Goal: Task Accomplishment & Management: Manage account settings

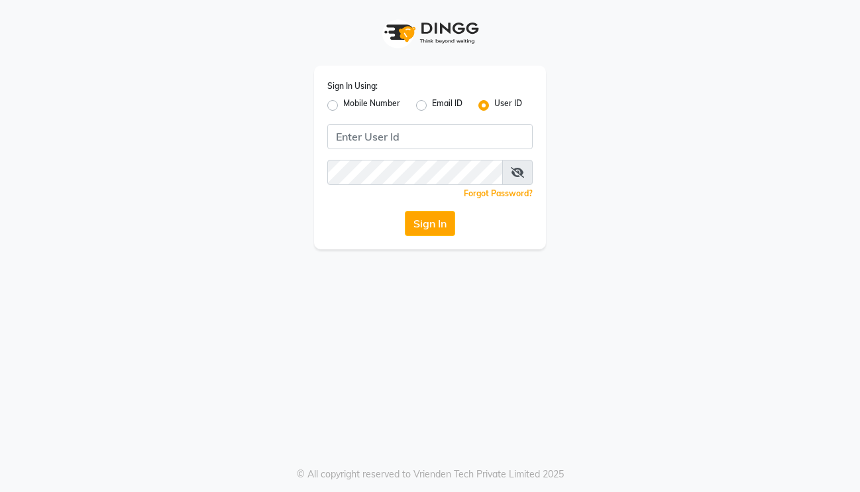
click at [343, 104] on label "Mobile Number" at bounding box center [371, 105] width 57 height 16
click at [343, 104] on input "Mobile Number" at bounding box center [347, 101] width 9 height 9
radio input "true"
radio input "false"
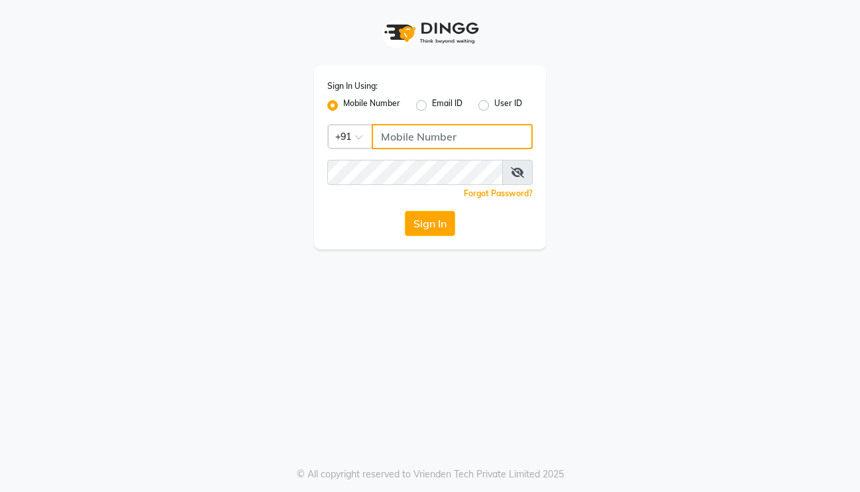
click at [399, 139] on input "Username" at bounding box center [452, 136] width 161 height 25
click at [462, 137] on input "86051" at bounding box center [452, 136] width 161 height 25
type input "8605146672"
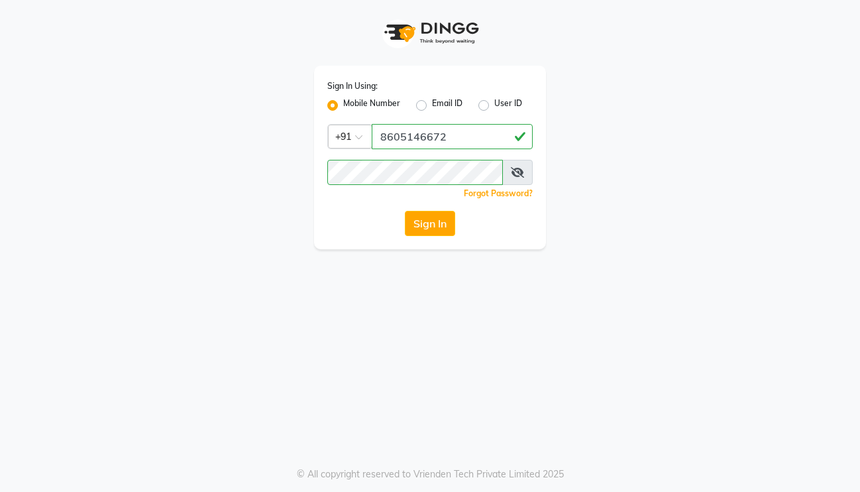
drag, startPoint x: 502, startPoint y: 17, endPoint x: 425, endPoint y: 226, distance: 222.9
click at [427, 225] on button "Sign In" at bounding box center [430, 223] width 50 height 25
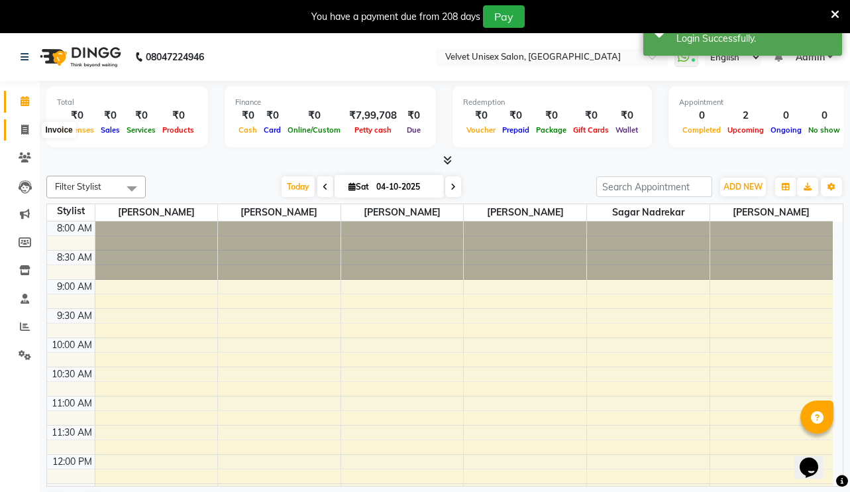
click at [27, 133] on icon at bounding box center [24, 130] width 7 height 10
select select "5384"
select select "service"
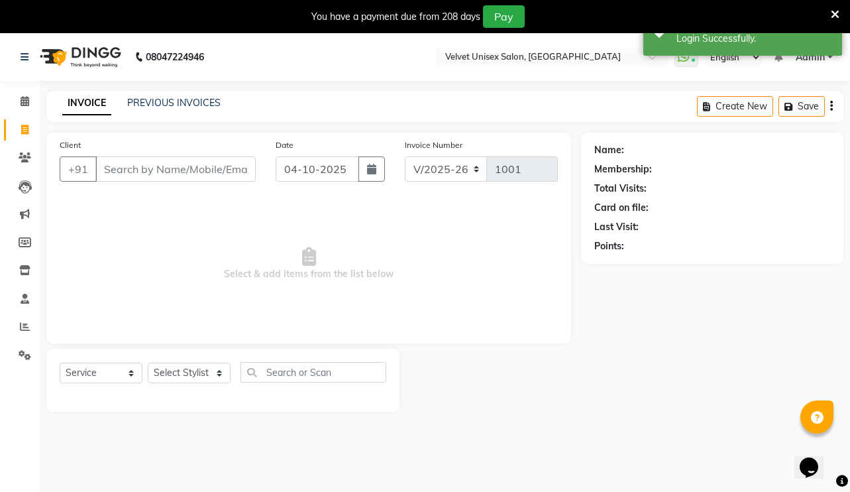
drag, startPoint x: 140, startPoint y: 174, endPoint x: 167, endPoint y: 172, distance: 27.3
click at [140, 174] on input "Client" at bounding box center [175, 168] width 160 height 25
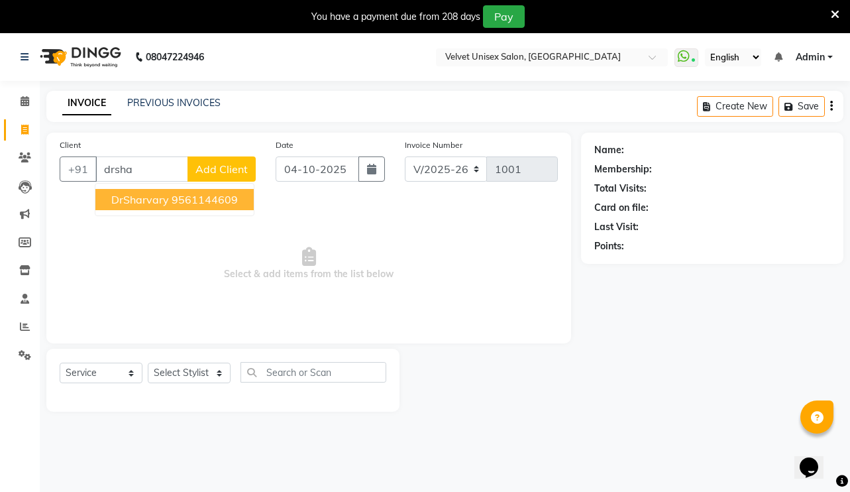
drag, startPoint x: 215, startPoint y: 196, endPoint x: 196, endPoint y: 244, distance: 52.1
click at [215, 196] on ngb-highlight "9561144609" at bounding box center [205, 199] width 66 height 13
type input "9561144609"
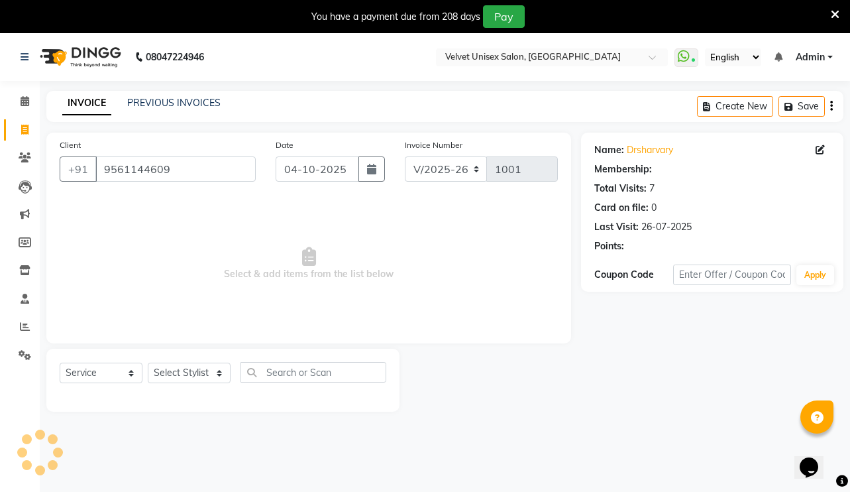
select select "1: Object"
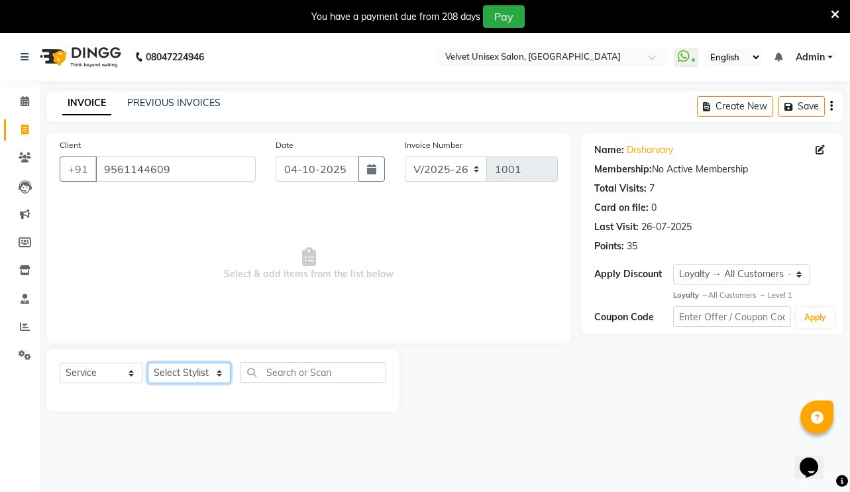
click at [184, 365] on select "Select Stylist [PERSON_NAME] [PERSON_NAME] [PERSON_NAME] sagar nadrekar [PERSON…" at bounding box center [189, 373] width 83 height 21
click at [345, 373] on input "text" at bounding box center [314, 372] width 146 height 21
click at [299, 395] on div at bounding box center [223, 395] width 327 height 5
click at [300, 373] on input "wash" at bounding box center [304, 372] width 127 height 21
type input "w"
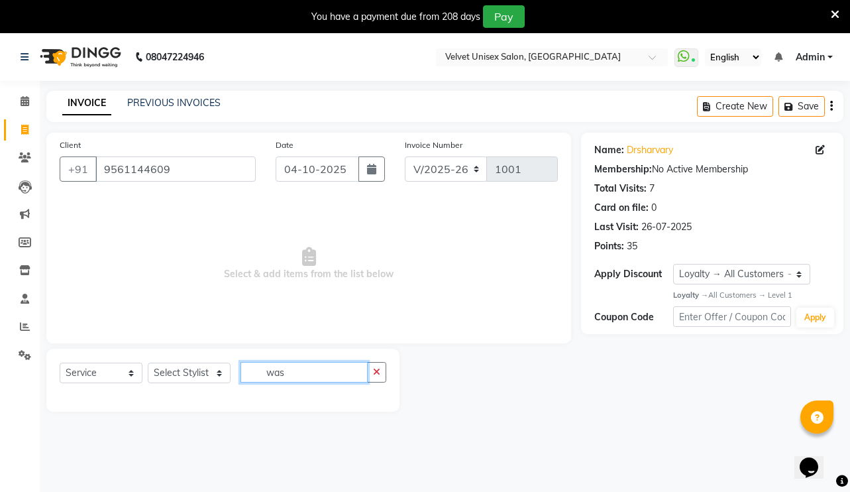
type input "wash"
click at [319, 374] on input "wash" at bounding box center [304, 372] width 127 height 21
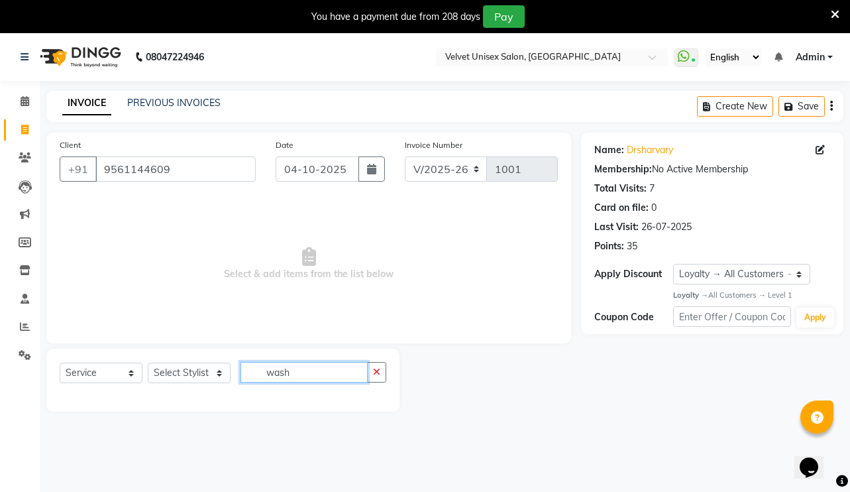
click at [319, 374] on input "wash" at bounding box center [304, 372] width 127 height 21
click at [25, 130] on icon at bounding box center [24, 130] width 7 height 10
click at [24, 101] on icon at bounding box center [25, 101] width 9 height 10
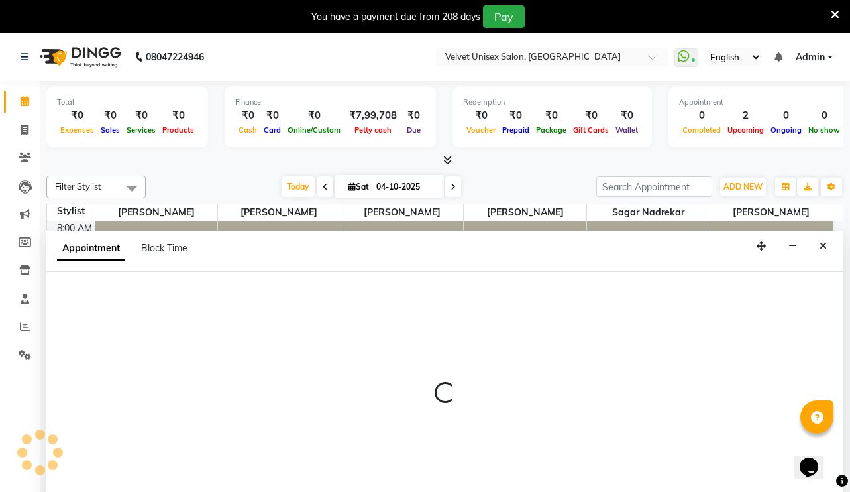
select select "35743"
select select "555"
select select "tentative"
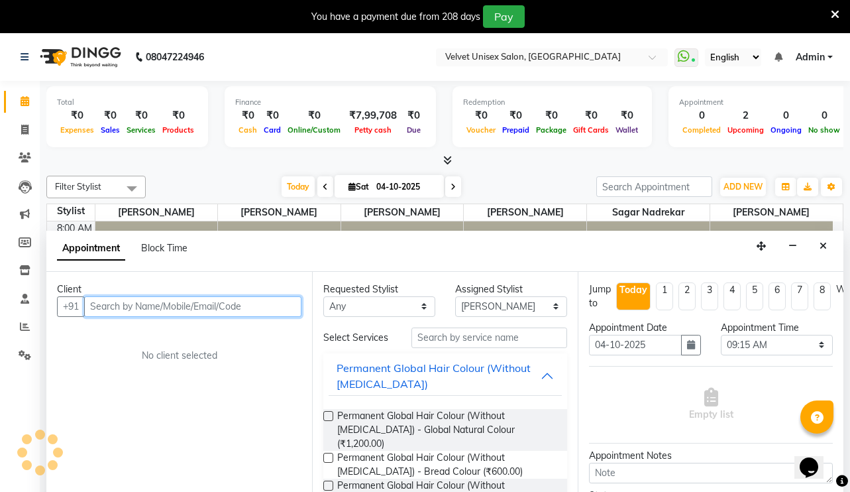
scroll to position [34, 0]
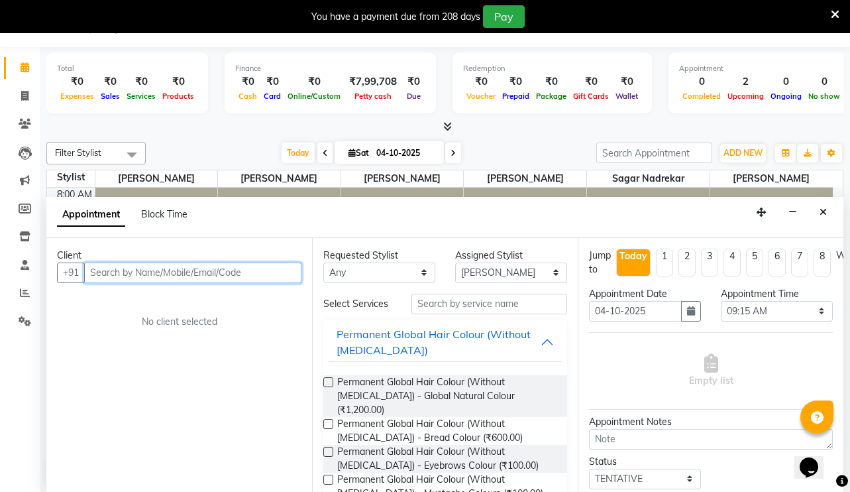
drag, startPoint x: 174, startPoint y: 271, endPoint x: 180, endPoint y: 268, distance: 7.1
click at [174, 271] on input "text" at bounding box center [192, 272] width 217 height 21
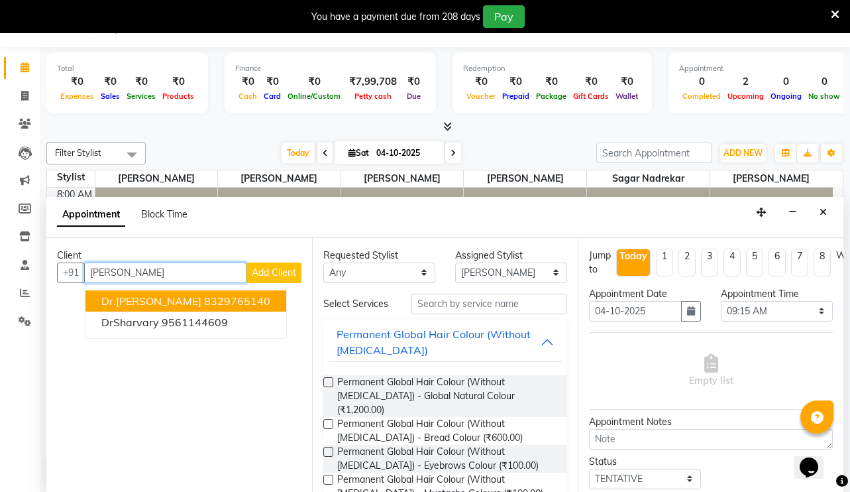
click at [115, 300] on span "Dr.[PERSON_NAME]" at bounding box center [151, 300] width 100 height 13
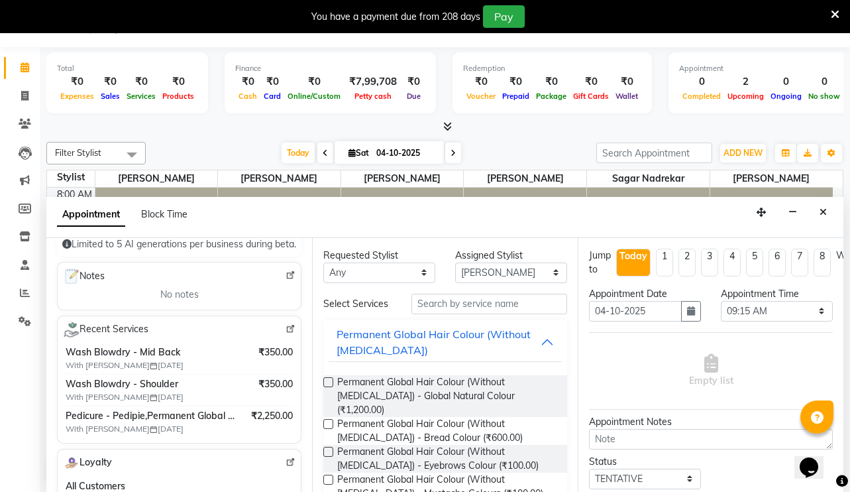
scroll to position [199, 0]
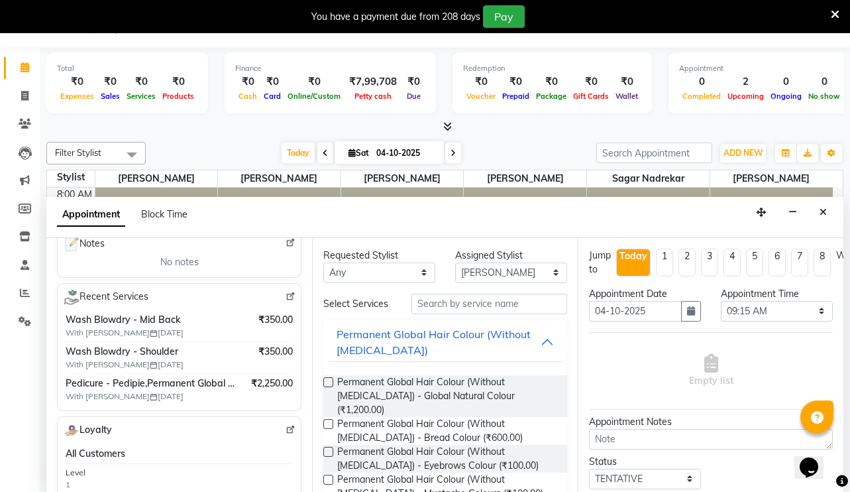
type input "8329765140"
click at [495, 278] on select "Select [PERSON_NAME] [PERSON_NAME] [PERSON_NAME] sagar nadrekar [PERSON_NAME] […" at bounding box center [511, 272] width 112 height 21
click at [21, 370] on div "Calendar Invoice Clients Leads Marketing Members Inventory Staff Reports Settin…" at bounding box center [89, 254] width 179 height 435
click at [25, 99] on icon at bounding box center [24, 96] width 7 height 10
select select "service"
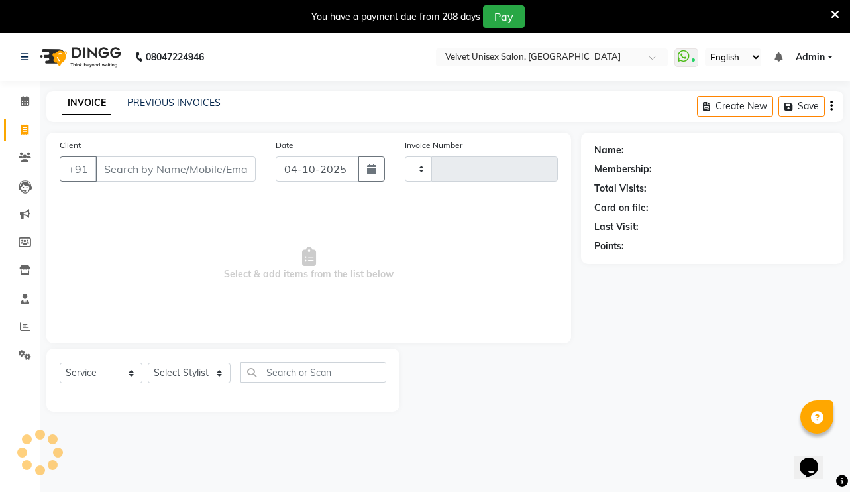
type input "1001"
select select "5384"
click at [22, 298] on icon at bounding box center [25, 299] width 9 height 10
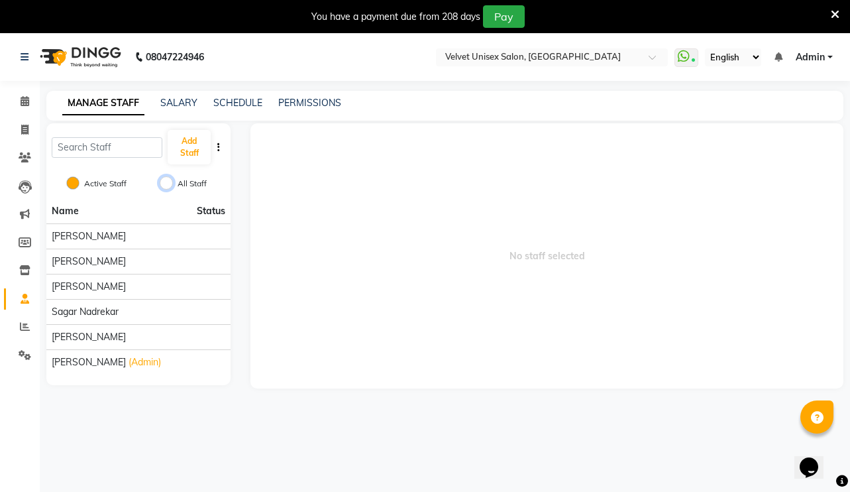
click at [169, 183] on input "All Staff" at bounding box center [166, 182] width 13 height 13
radio input "true"
radio input "false"
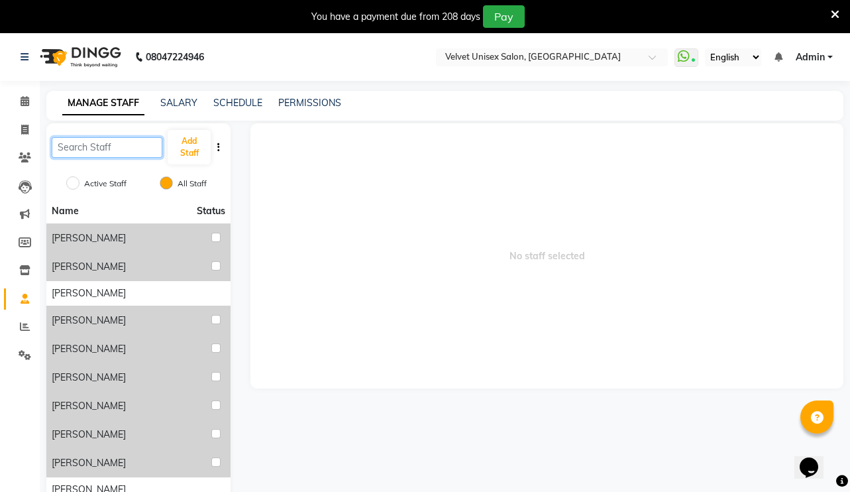
click at [112, 148] on input "text" at bounding box center [107, 147] width 111 height 21
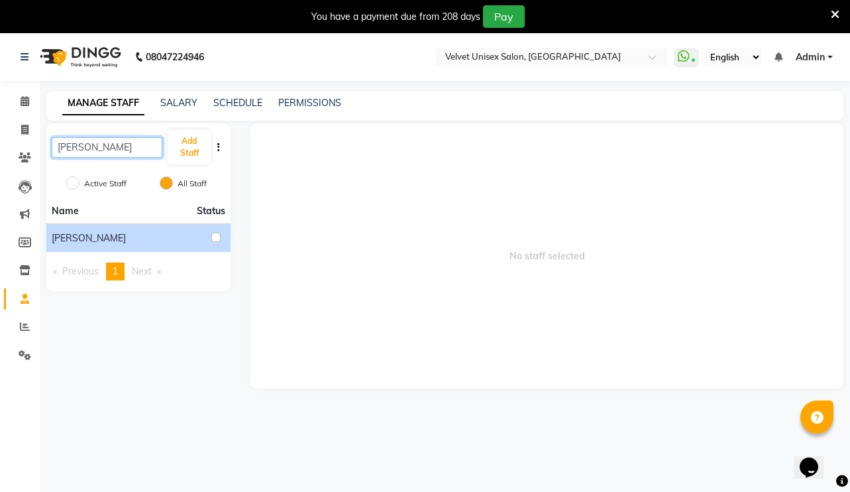
type input "[PERSON_NAME]"
click at [219, 235] on input "checkbox" at bounding box center [215, 237] width 9 height 9
checkbox input "true"
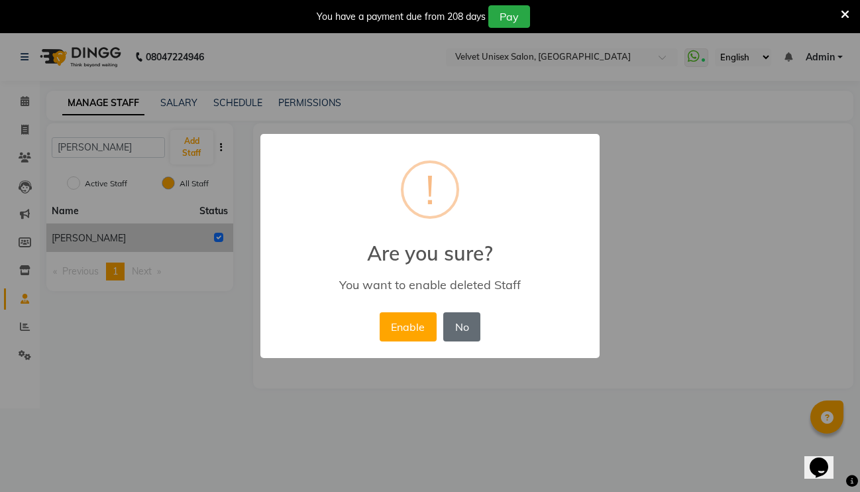
click at [462, 331] on button "No" at bounding box center [461, 326] width 37 height 29
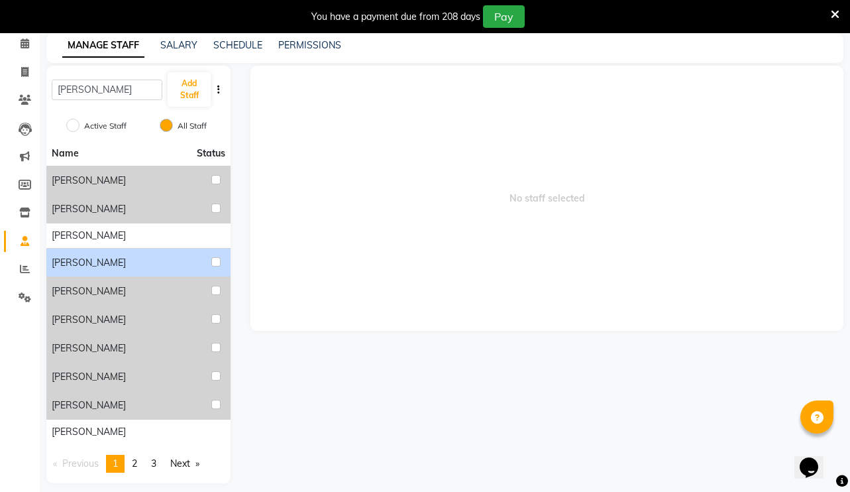
scroll to position [69, 0]
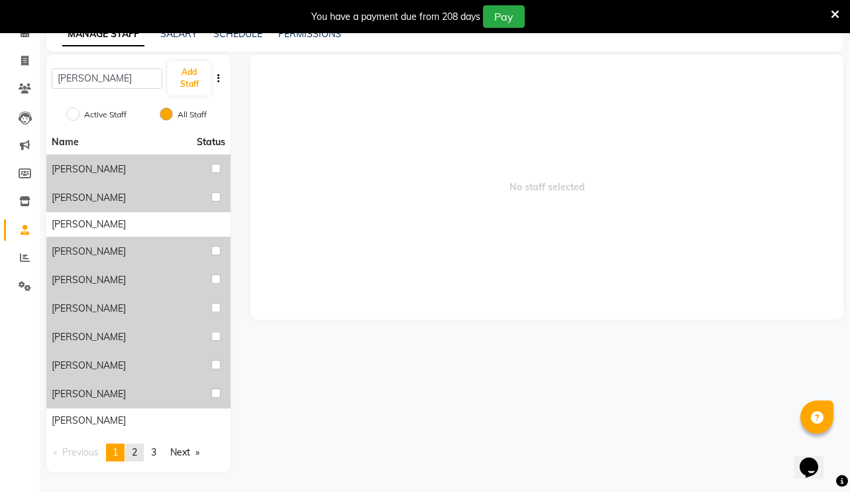
click at [137, 455] on span "2" at bounding box center [134, 452] width 5 height 12
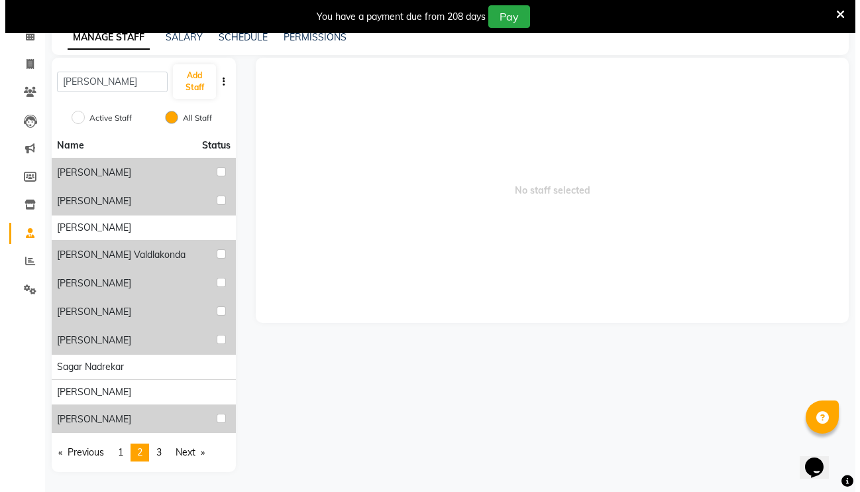
scroll to position [66, 0]
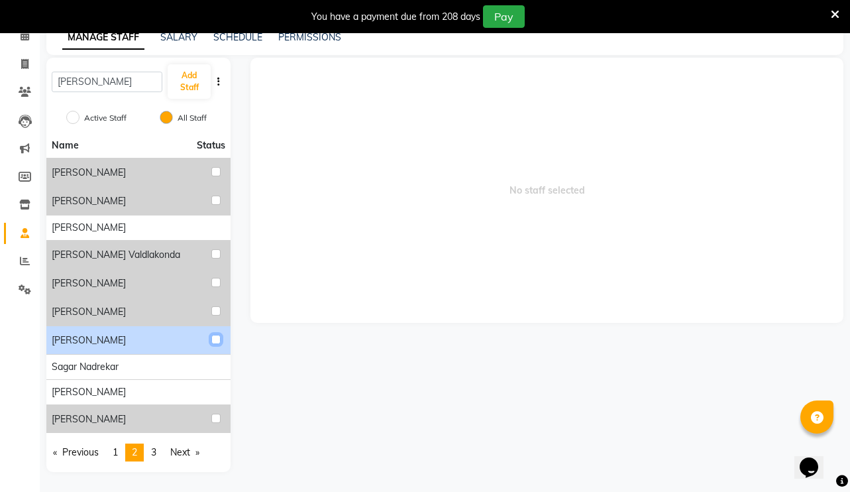
click at [217, 341] on input "checkbox" at bounding box center [215, 339] width 9 height 9
checkbox input "true"
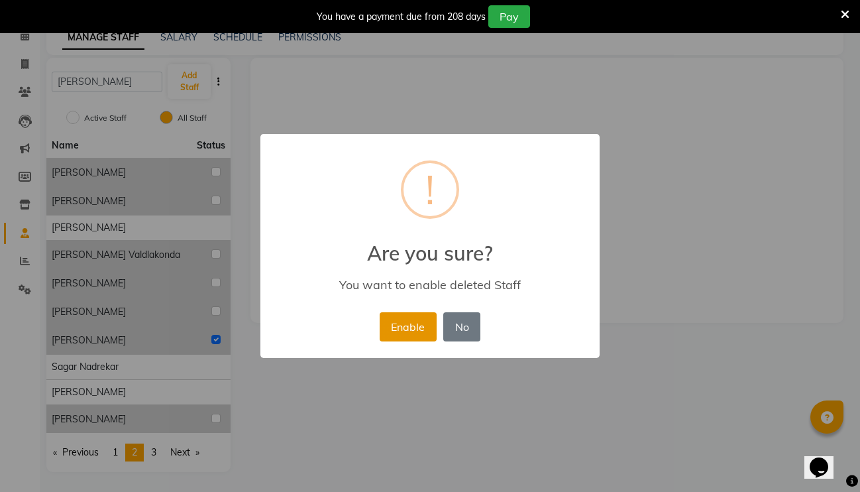
click at [415, 337] on button "Enable" at bounding box center [408, 326] width 57 height 29
radio input "true"
radio input "false"
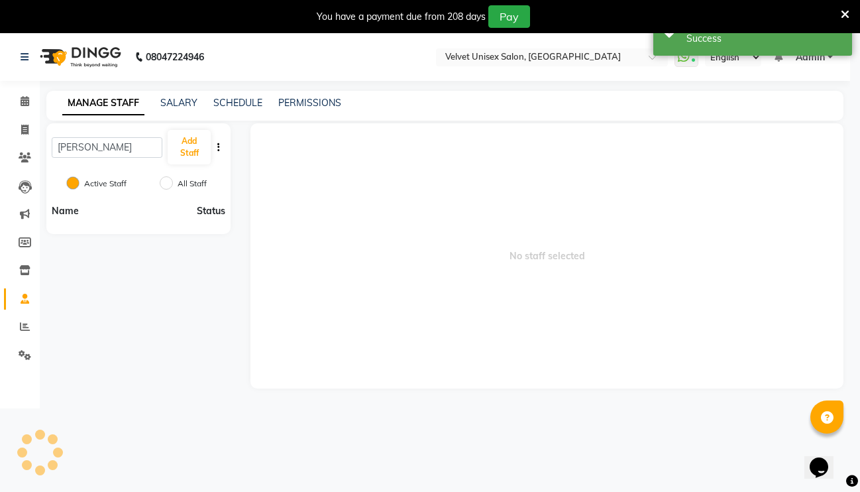
scroll to position [0, 0]
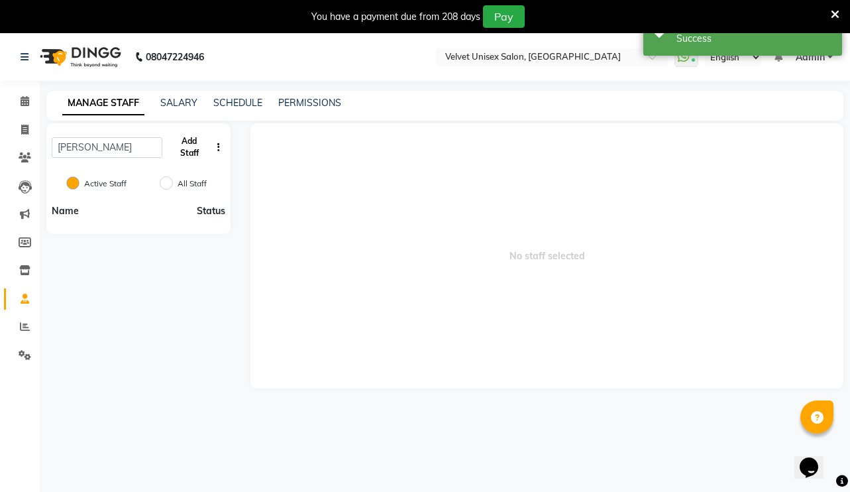
click at [188, 156] on button "Add Staff" at bounding box center [189, 147] width 43 height 34
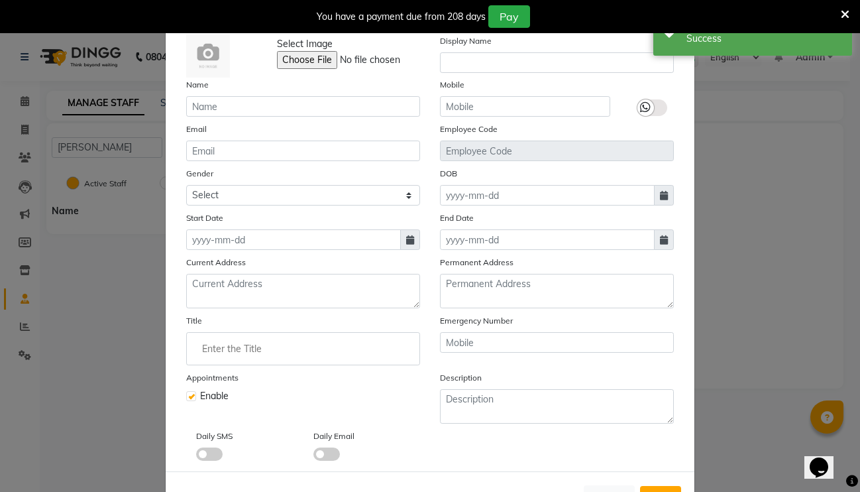
scroll to position [93, 0]
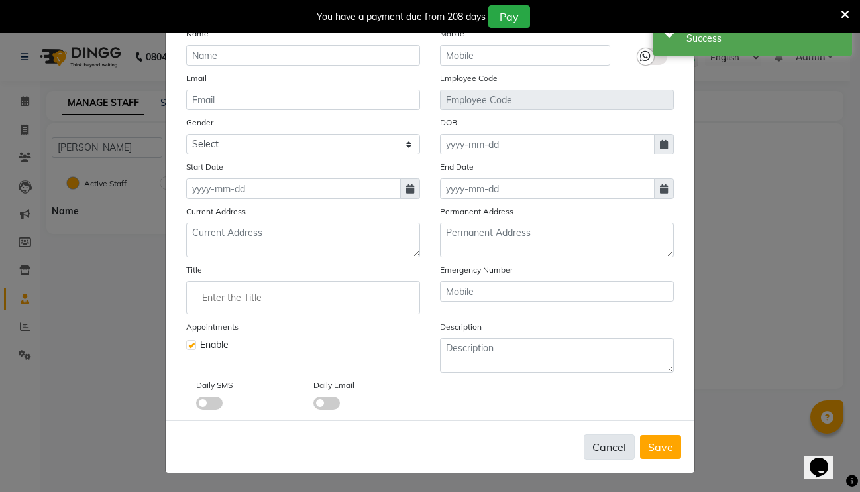
click at [619, 444] on button "Cancel" at bounding box center [609, 446] width 51 height 25
checkbox input "false"
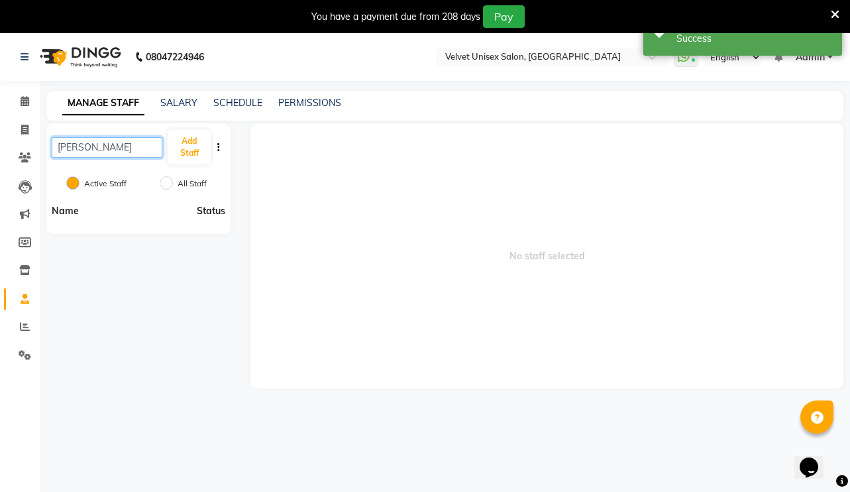
click at [123, 142] on input "[PERSON_NAME]" at bounding box center [107, 147] width 111 height 21
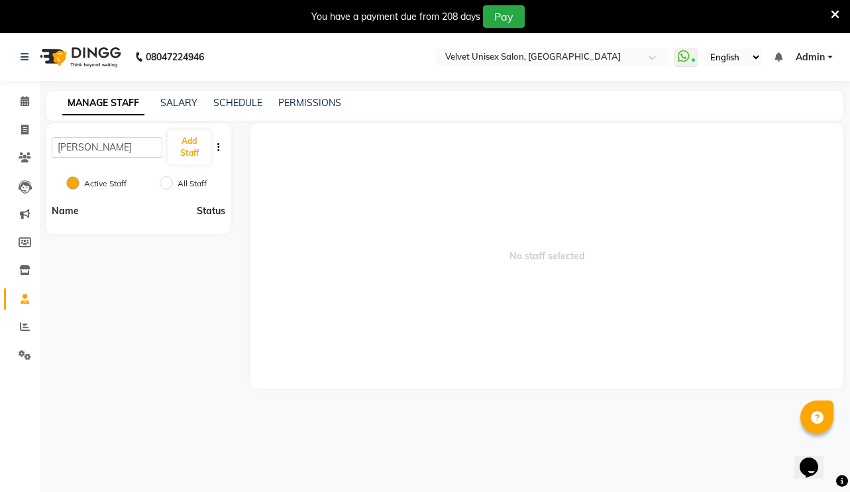
click at [105, 175] on div "Active Staff All Staff" at bounding box center [138, 185] width 184 height 28
click at [108, 182] on label "Active Staff" at bounding box center [105, 184] width 42 height 12
click at [80, 182] on input "Active Staff" at bounding box center [72, 182] width 13 height 13
click at [186, 149] on button "Add Staff" at bounding box center [189, 147] width 43 height 34
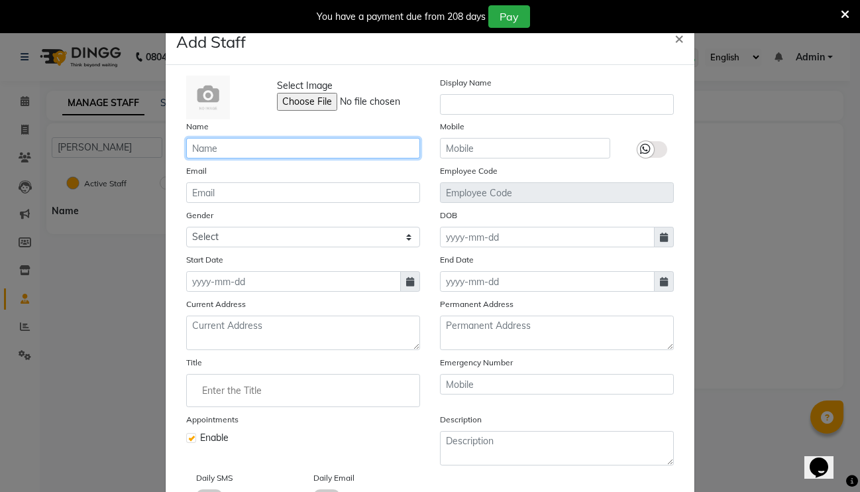
click at [203, 150] on input "text" at bounding box center [303, 148] width 234 height 21
type input "[PERSON_NAME] ausarkar"
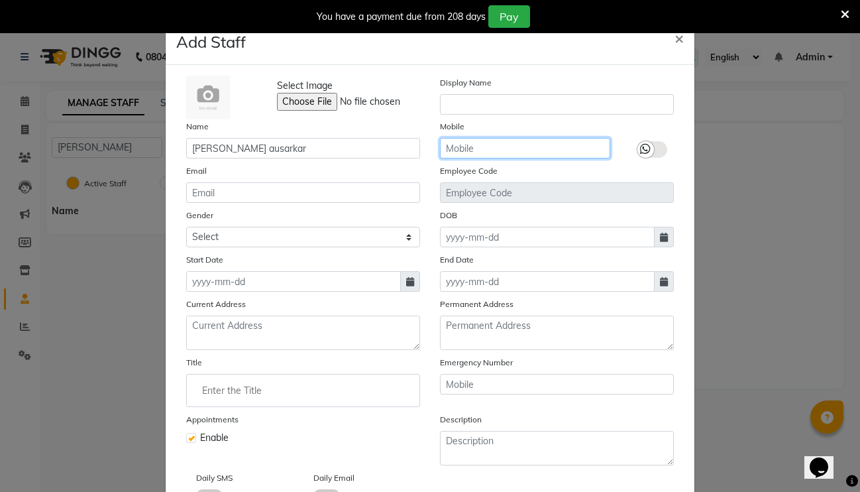
click at [537, 150] on input "text" at bounding box center [525, 148] width 170 height 21
type input "08605146672"
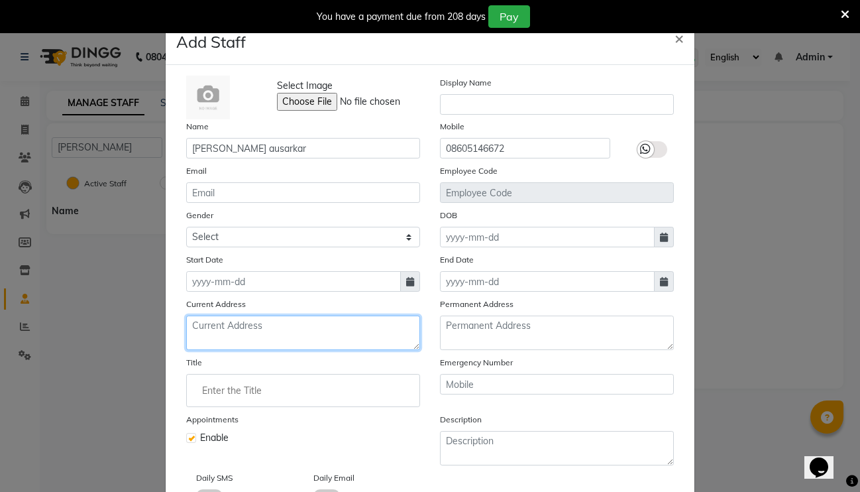
type textarea "velvet salon,[GEOGRAPHIC_DATA],"
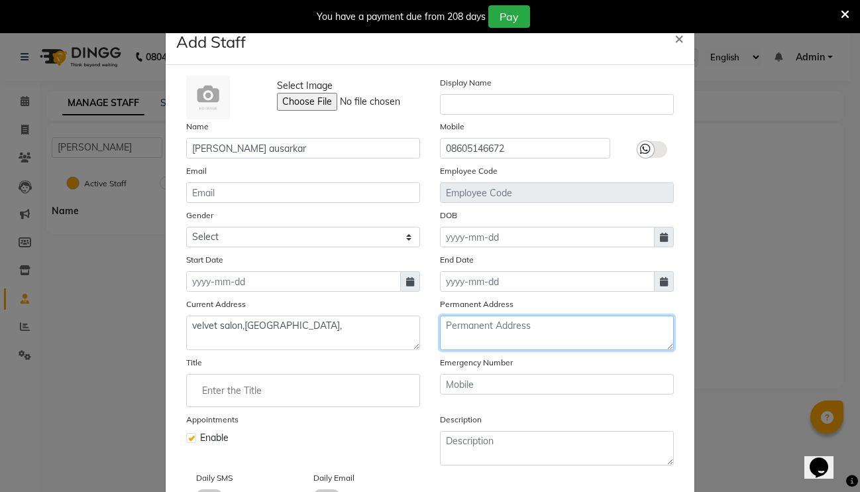
type textarea "velvet salon,[GEOGRAPHIC_DATA],"
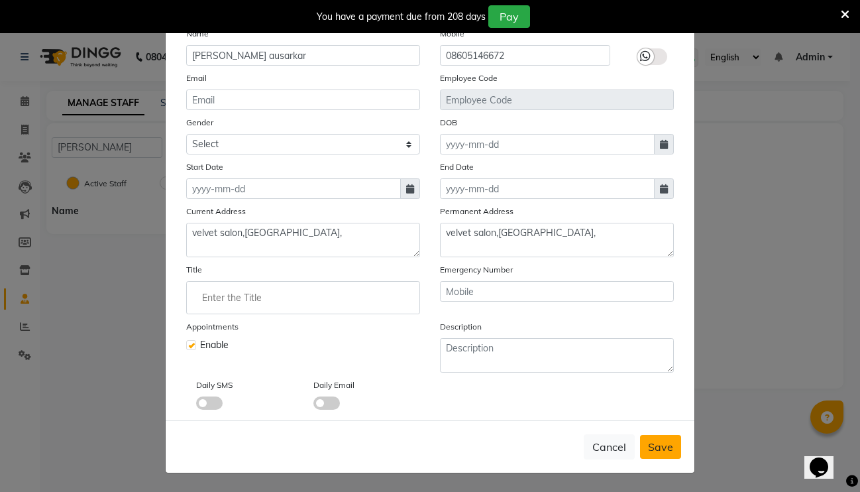
click at [648, 442] on span "Save" at bounding box center [660, 446] width 25 height 13
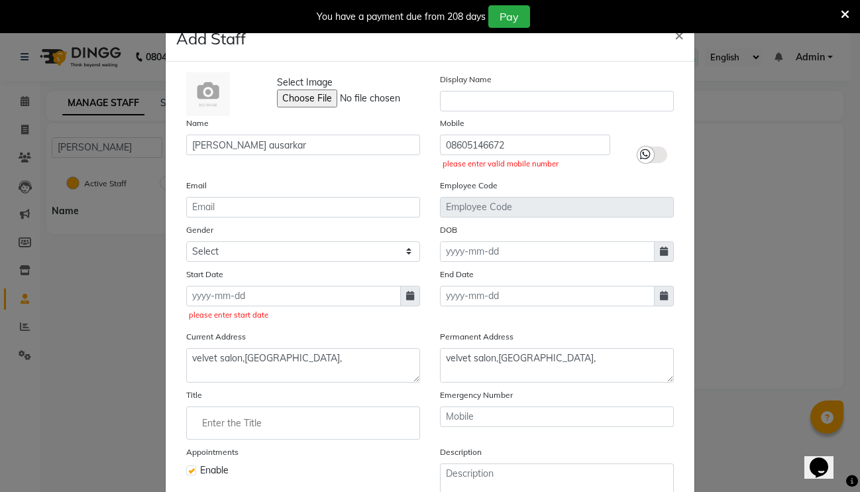
scroll to position [0, 0]
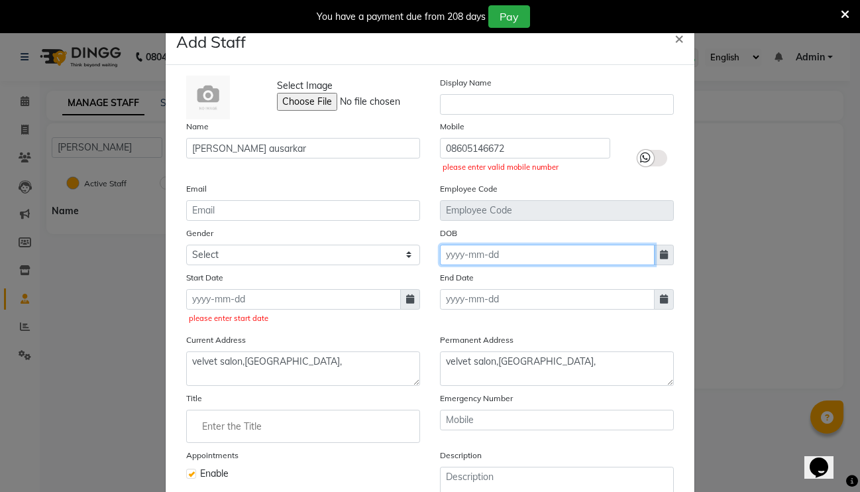
click at [488, 258] on input at bounding box center [547, 255] width 215 height 21
select select "10"
select select "2025"
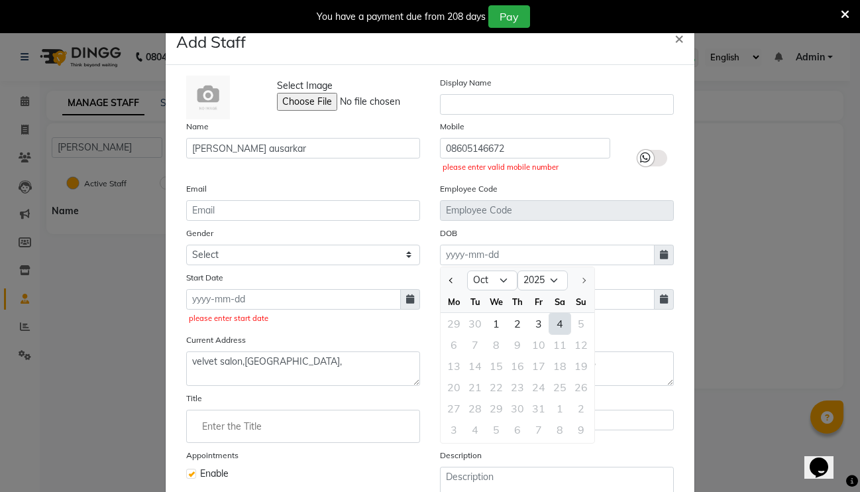
click at [551, 326] on div "4" at bounding box center [559, 323] width 21 height 21
type input "04-10-2025"
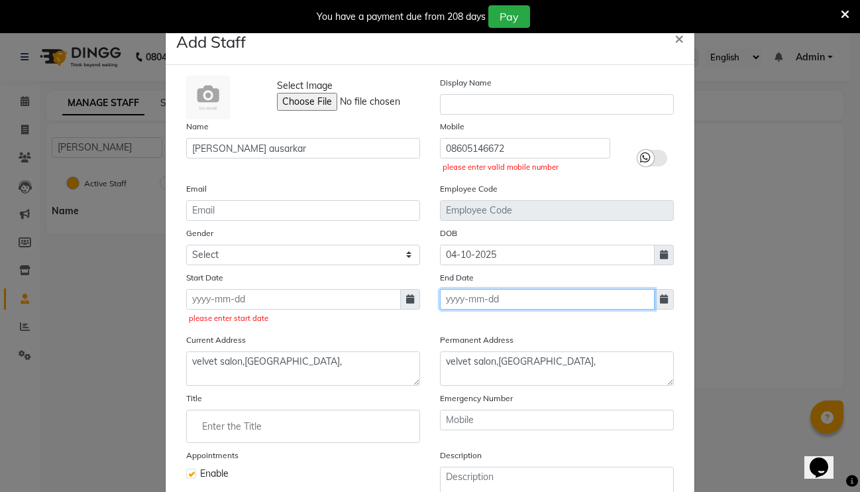
click at [492, 295] on input at bounding box center [547, 299] width 215 height 21
select select "10"
select select "2025"
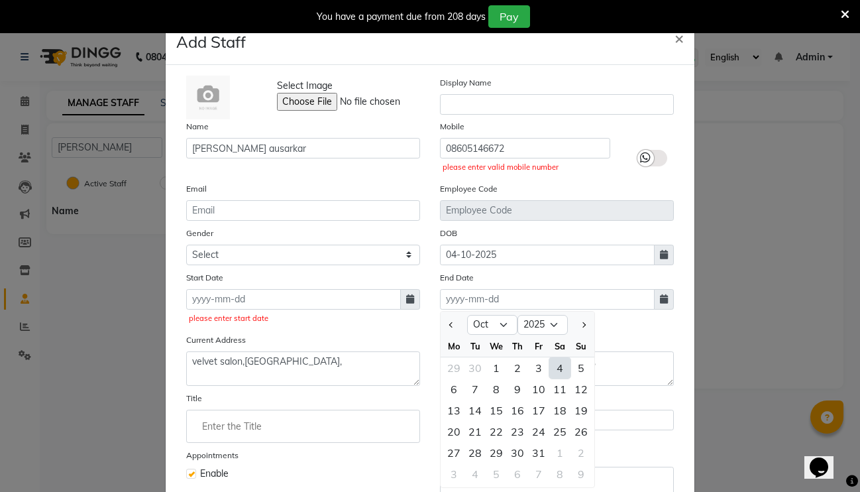
click at [612, 326] on div "End Date Jan Feb Mar Apr May Jun [DATE] Aug Sep Oct Nov [DATE] 2016 2017 2018 2…" at bounding box center [557, 298] width 254 height 57
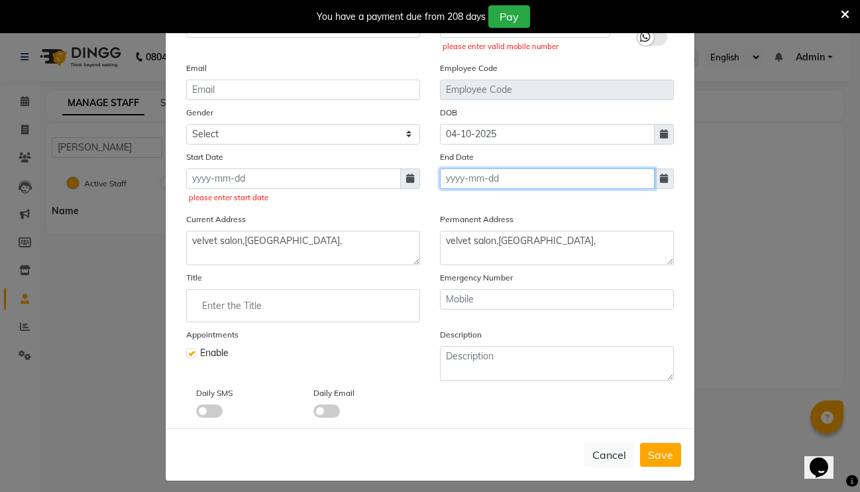
scroll to position [129, 0]
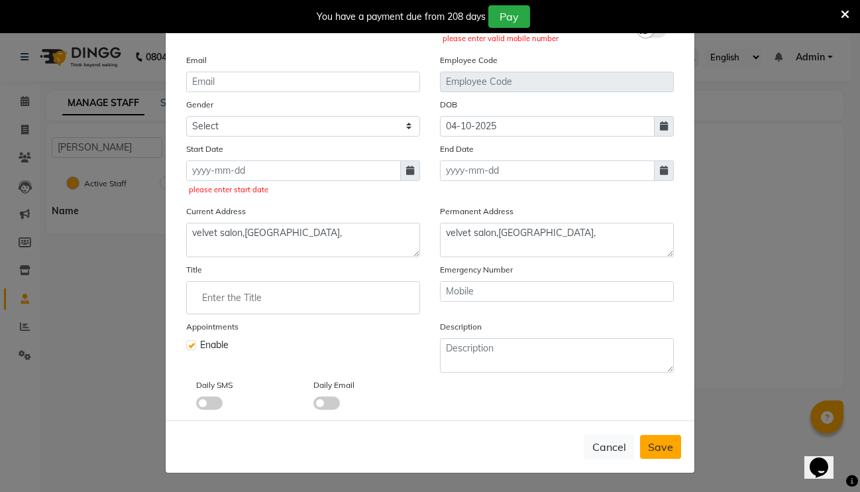
click at [650, 445] on span "Save" at bounding box center [660, 446] width 25 height 13
click at [660, 444] on span "Save" at bounding box center [660, 446] width 25 height 13
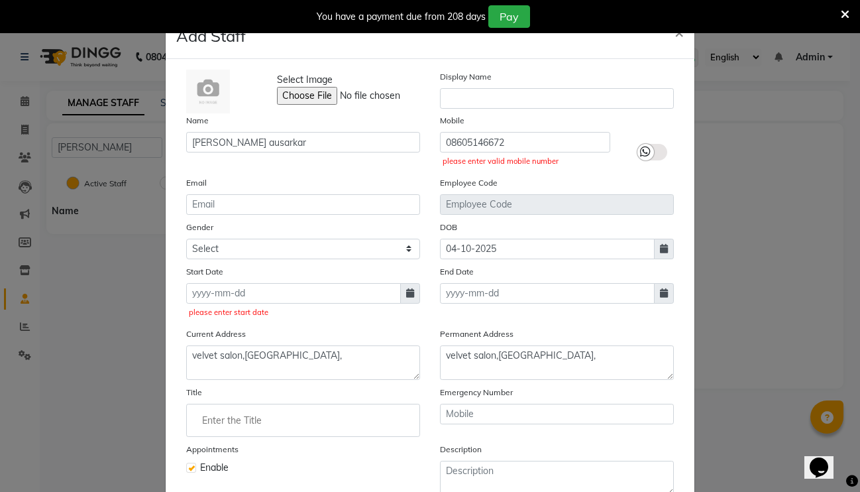
scroll to position [0, 0]
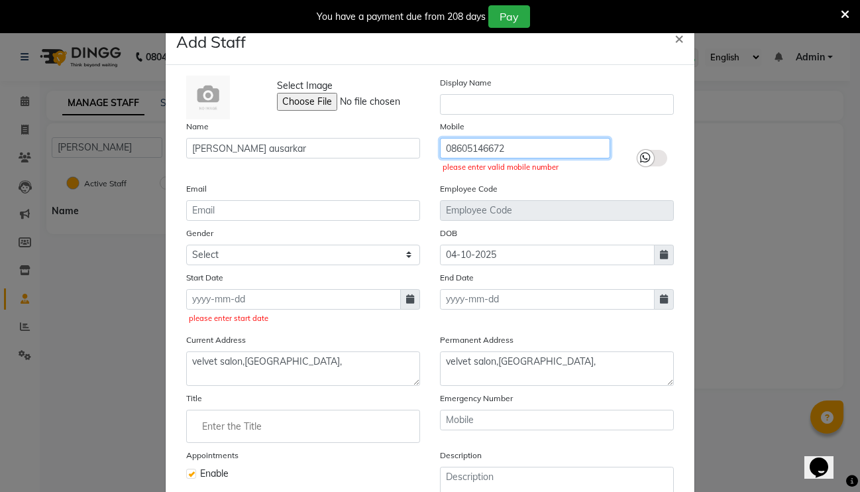
click at [510, 154] on input "08605146672" at bounding box center [525, 148] width 170 height 21
type input "0"
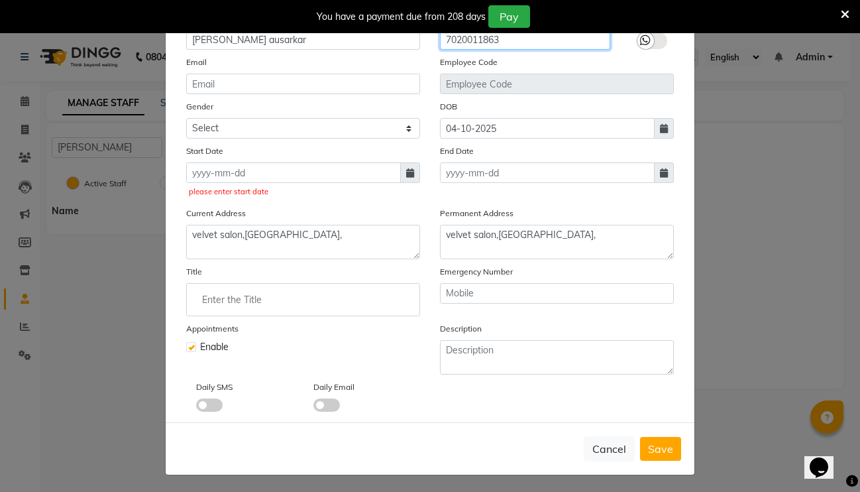
scroll to position [111, 0]
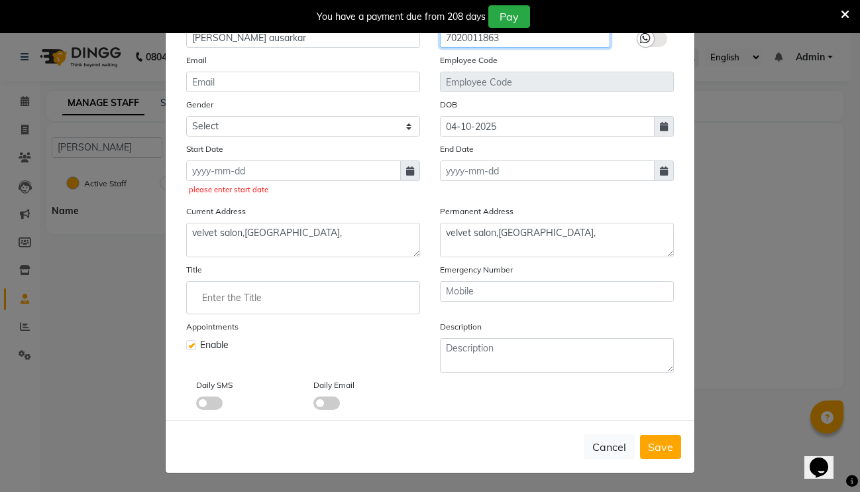
type input "7020011863"
click at [651, 449] on span "Save" at bounding box center [660, 446] width 25 height 13
click at [649, 450] on span "Save" at bounding box center [660, 446] width 25 height 13
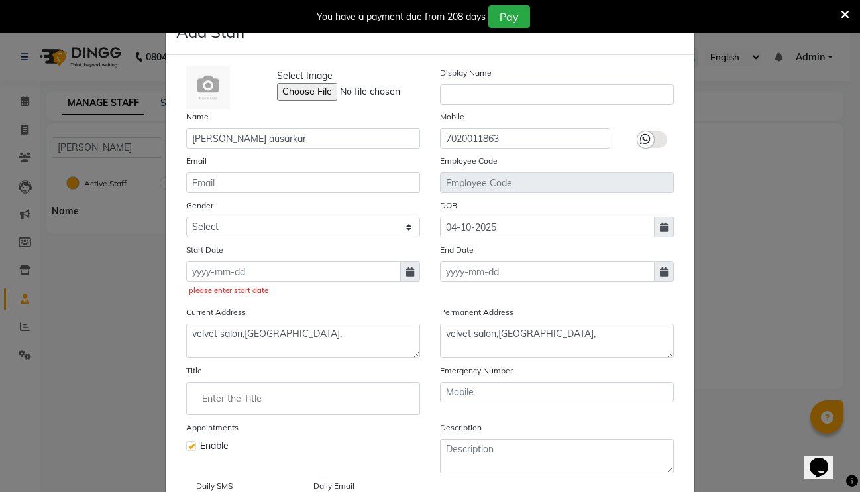
scroll to position [0, 0]
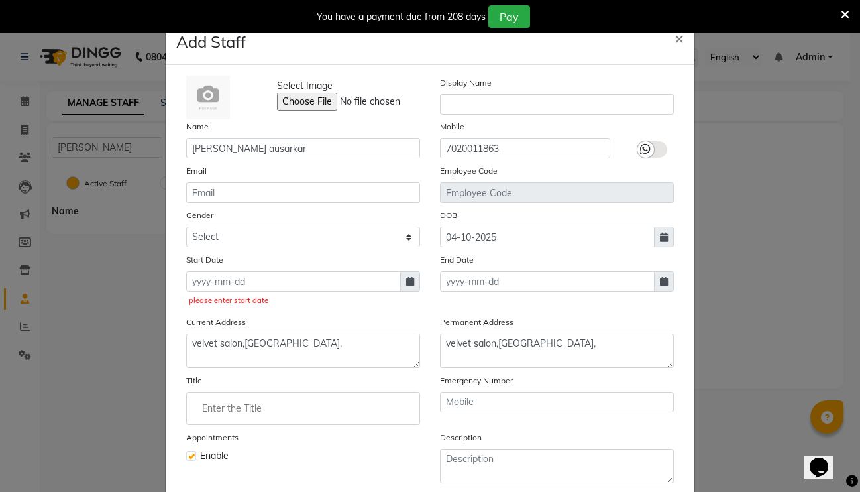
click at [658, 152] on label at bounding box center [653, 149] width 30 height 17
click at [0, 0] on input "checkbox" at bounding box center [0, 0] width 0 height 0
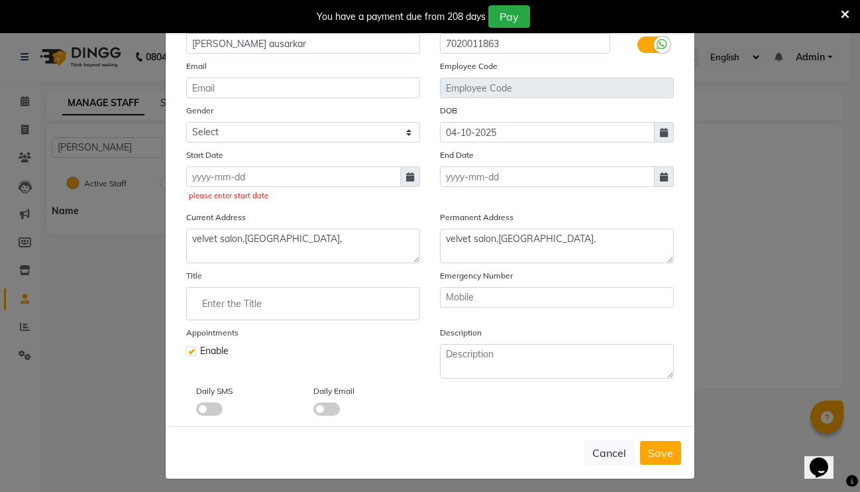
scroll to position [111, 0]
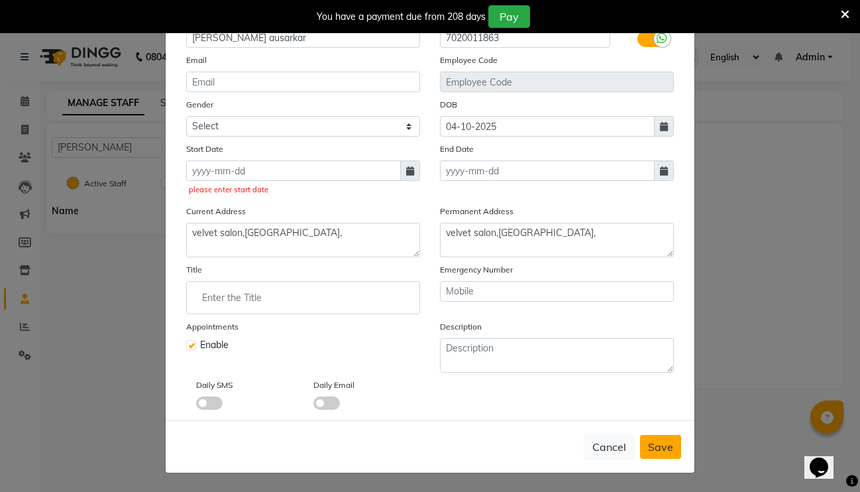
click at [648, 451] on span "Save" at bounding box center [660, 446] width 25 height 13
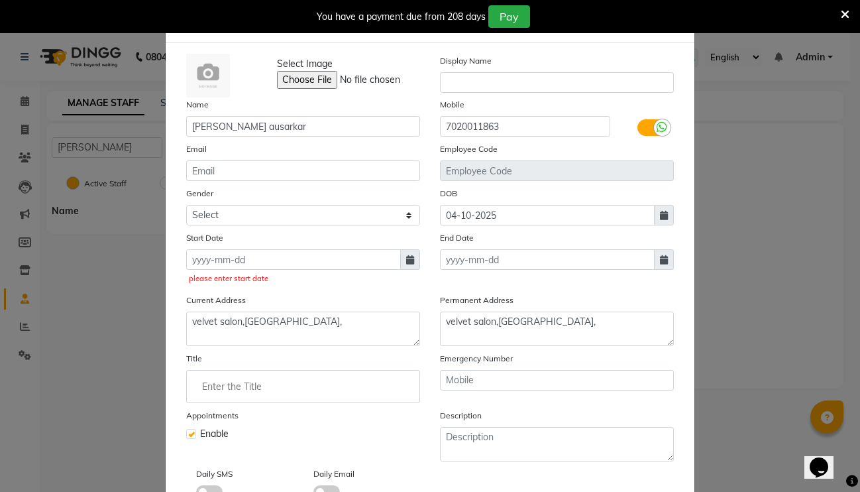
scroll to position [0, 0]
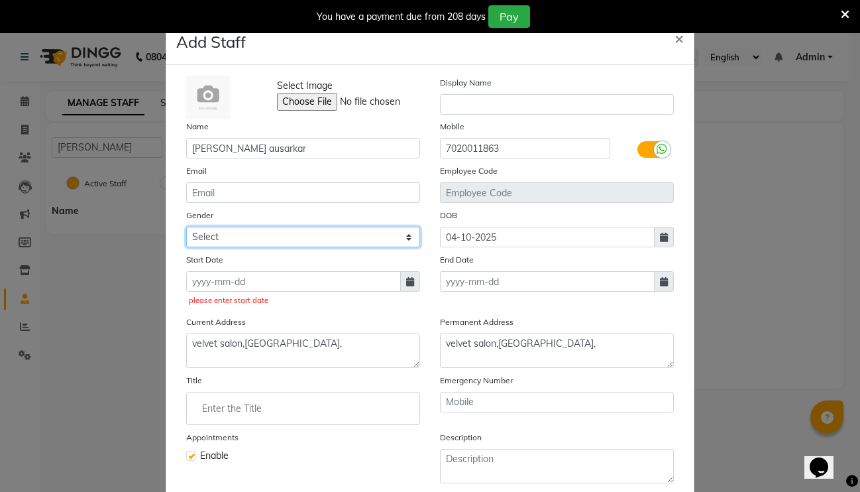
click at [235, 236] on select "Select [DEMOGRAPHIC_DATA] [DEMOGRAPHIC_DATA] Other Prefer Not To Say" at bounding box center [303, 237] width 234 height 21
click at [186, 227] on select "Select [DEMOGRAPHIC_DATA] [DEMOGRAPHIC_DATA] Other Prefer Not To Say" at bounding box center [303, 237] width 234 height 21
click at [234, 239] on select "Select [DEMOGRAPHIC_DATA] [DEMOGRAPHIC_DATA] Other Prefer Not To Say" at bounding box center [303, 237] width 234 height 21
select select "[DEMOGRAPHIC_DATA]"
click at [186, 227] on select "Select [DEMOGRAPHIC_DATA] [DEMOGRAPHIC_DATA] Other Prefer Not To Say" at bounding box center [303, 237] width 234 height 21
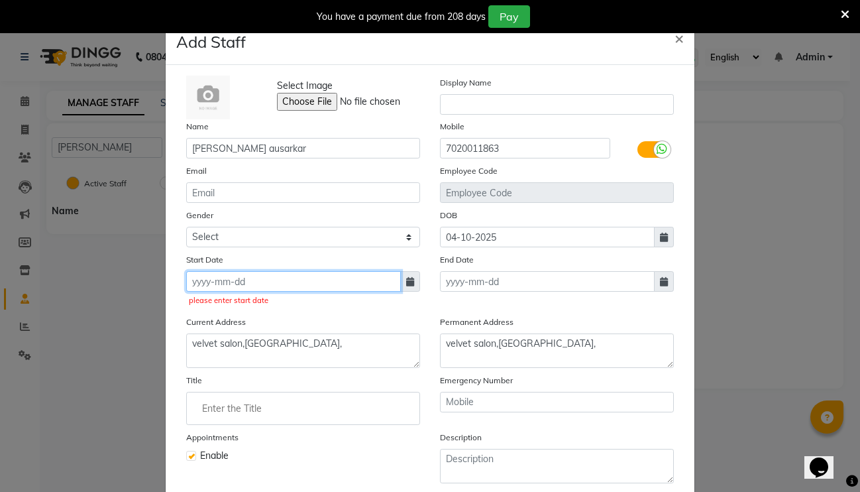
click at [234, 287] on input at bounding box center [293, 281] width 215 height 21
select select "10"
select select "2025"
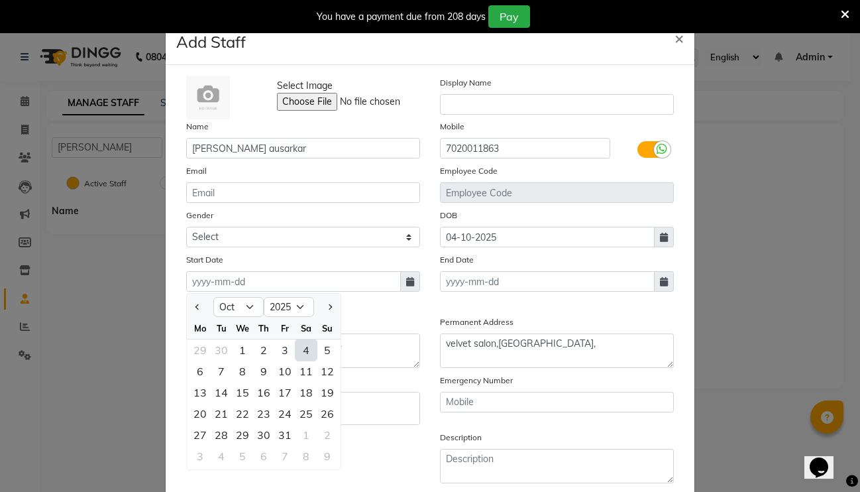
click at [302, 350] on div "4" at bounding box center [306, 349] width 21 height 21
type input "04-10-2025"
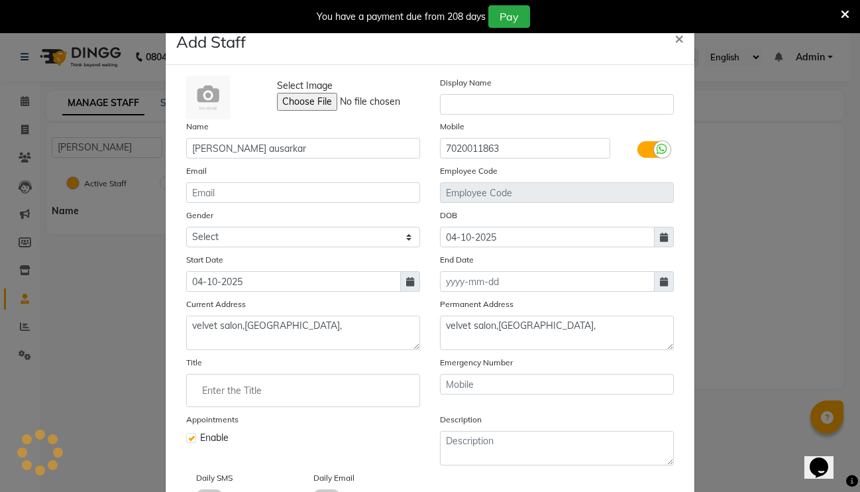
click at [661, 238] on icon at bounding box center [664, 237] width 8 height 9
select select "10"
select select "2025"
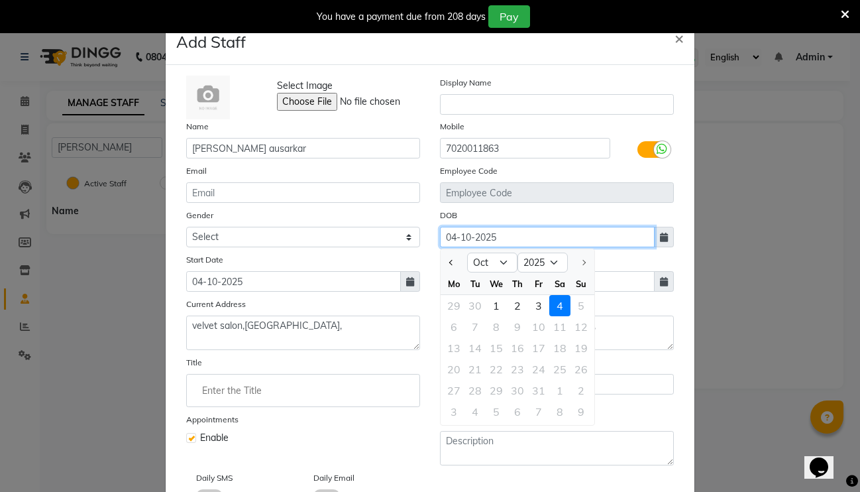
click at [506, 231] on input "04-10-2025" at bounding box center [547, 237] width 215 height 21
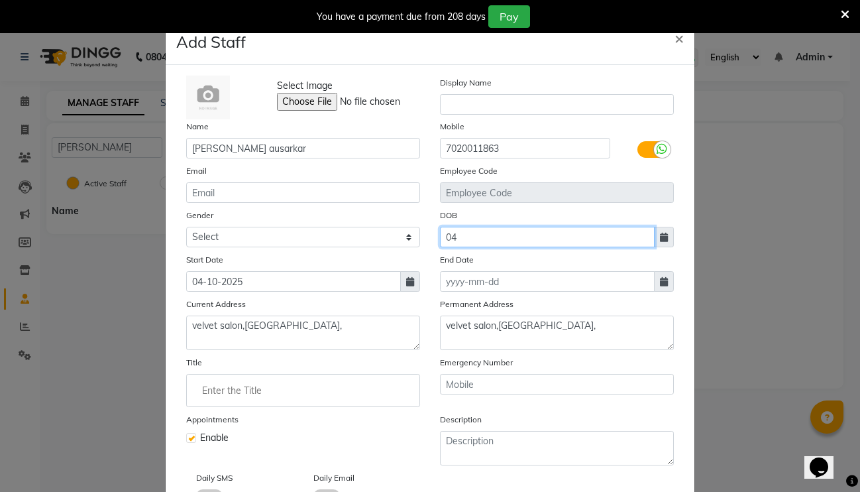
type input "0"
click at [396, 364] on div "Title" at bounding box center [303, 381] width 234 height 52
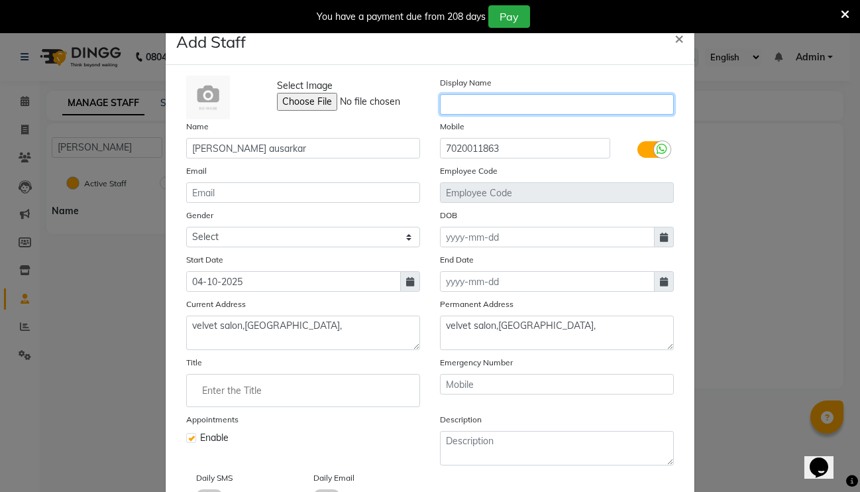
click at [520, 100] on input "text" at bounding box center [557, 104] width 234 height 21
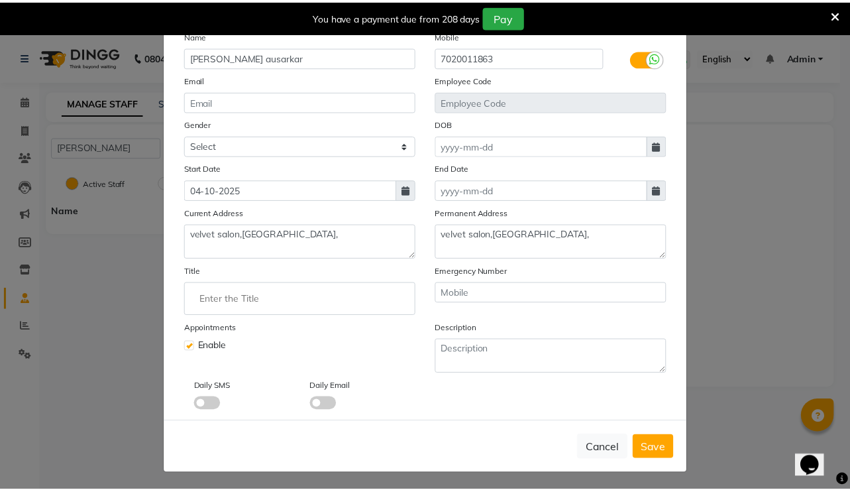
scroll to position [93, 0]
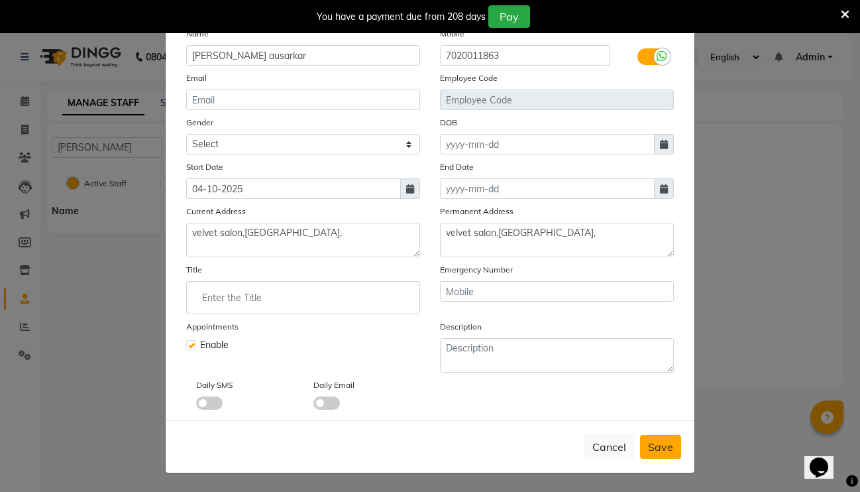
type input "[PERSON_NAME]"
click at [650, 447] on span "Save" at bounding box center [660, 446] width 25 height 13
select select
checkbox input "false"
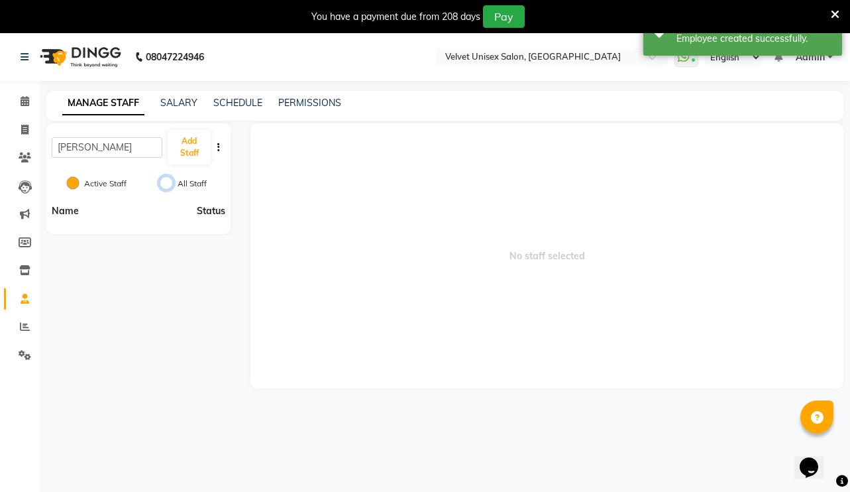
click at [171, 184] on input "All Staff" at bounding box center [166, 182] width 13 height 13
radio input "true"
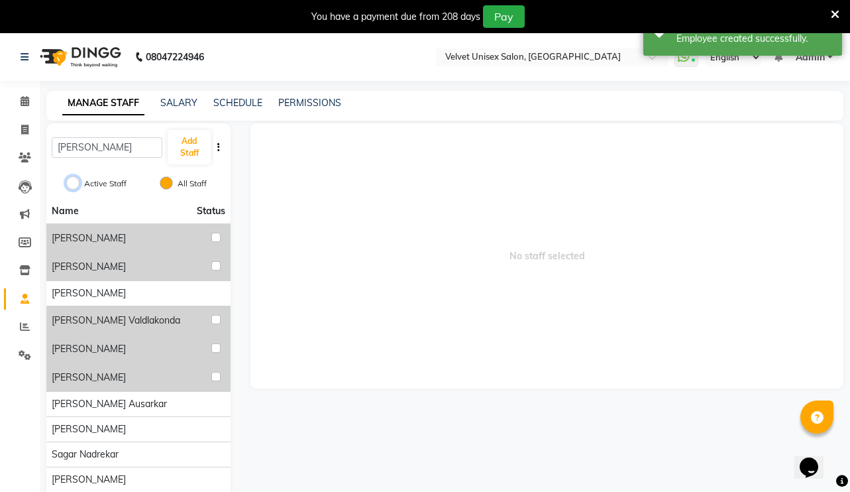
click at [70, 184] on input "Active Staff" at bounding box center [72, 182] width 13 height 13
radio input "true"
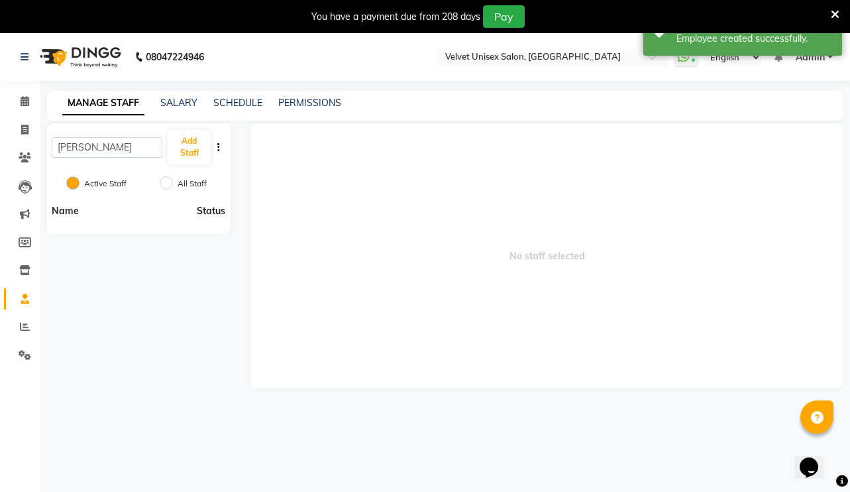
click at [93, 188] on label "Active Staff" at bounding box center [105, 184] width 42 height 12
click at [80, 188] on input "Active Staff" at bounding box center [72, 182] width 13 height 13
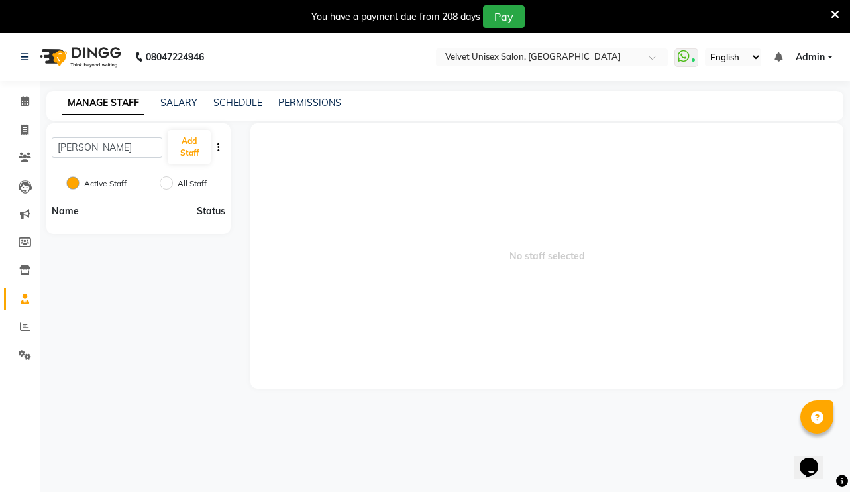
click at [216, 148] on button "button" at bounding box center [218, 147] width 13 height 14
click at [170, 184] on input "All Staff" at bounding box center [166, 182] width 13 height 13
radio input "true"
radio input "false"
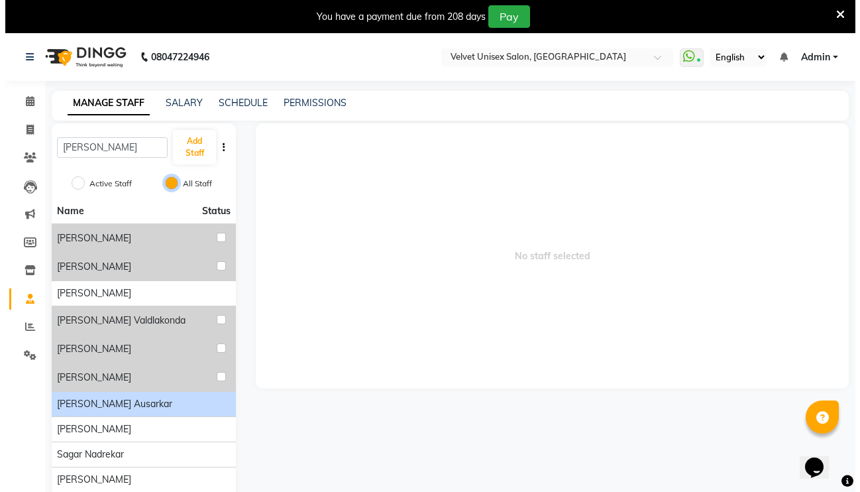
scroll to position [59, 0]
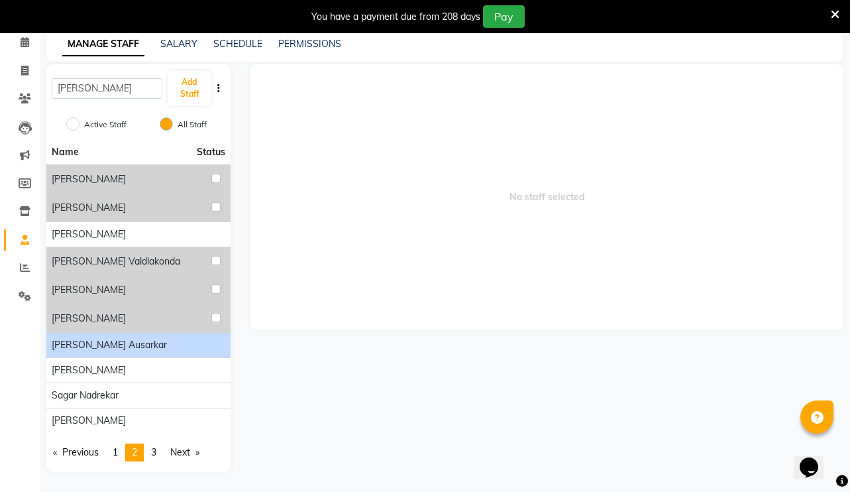
click at [166, 347] on div "[PERSON_NAME] ausarkar" at bounding box center [139, 345] width 174 height 14
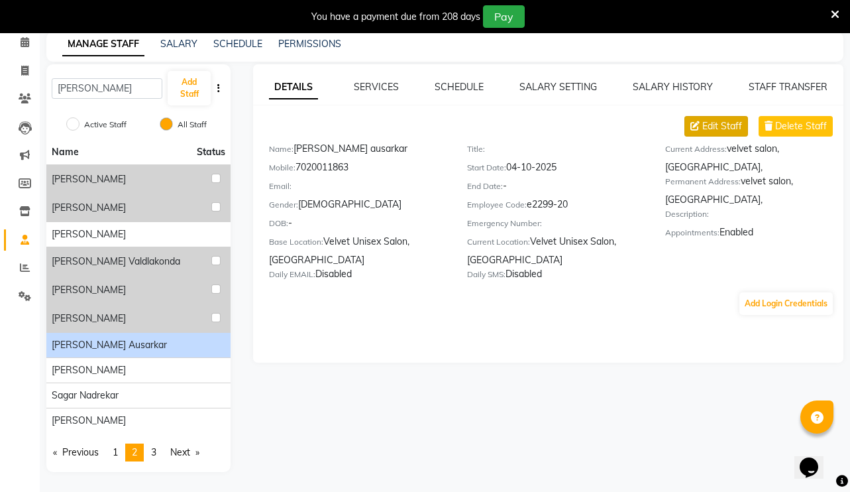
click at [722, 123] on span "Edit Staff" at bounding box center [722, 126] width 40 height 14
select select "[DEMOGRAPHIC_DATA]"
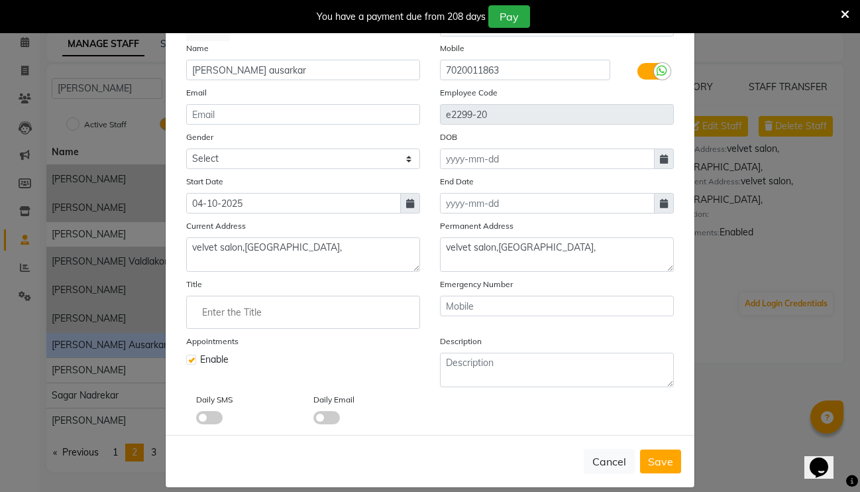
scroll to position [93, 0]
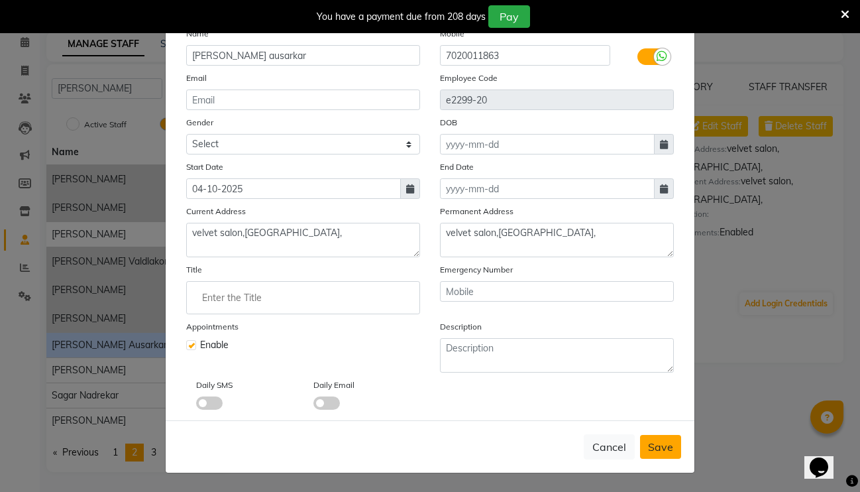
click at [667, 453] on button "Save" at bounding box center [660, 447] width 41 height 24
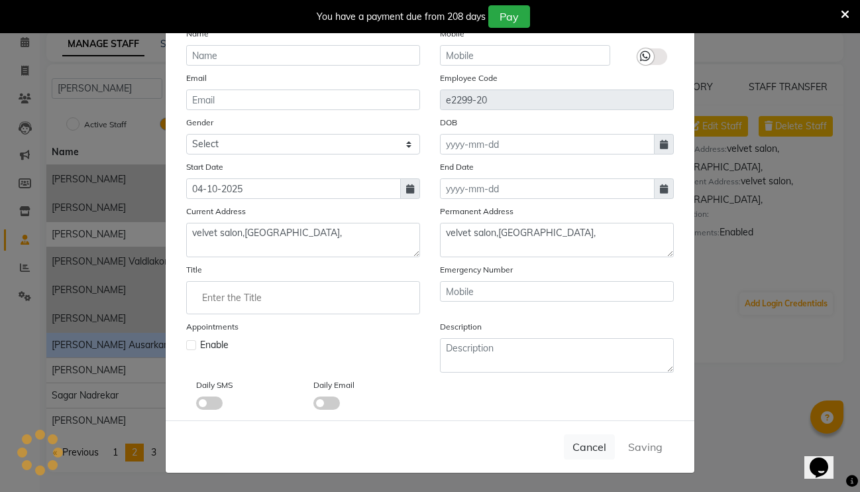
select select
checkbox input "false"
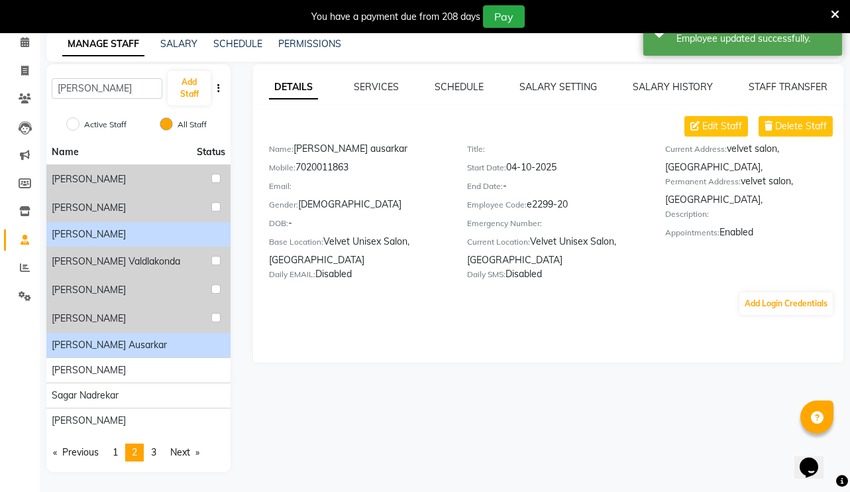
click at [182, 238] on div "[PERSON_NAME]" at bounding box center [139, 234] width 174 height 14
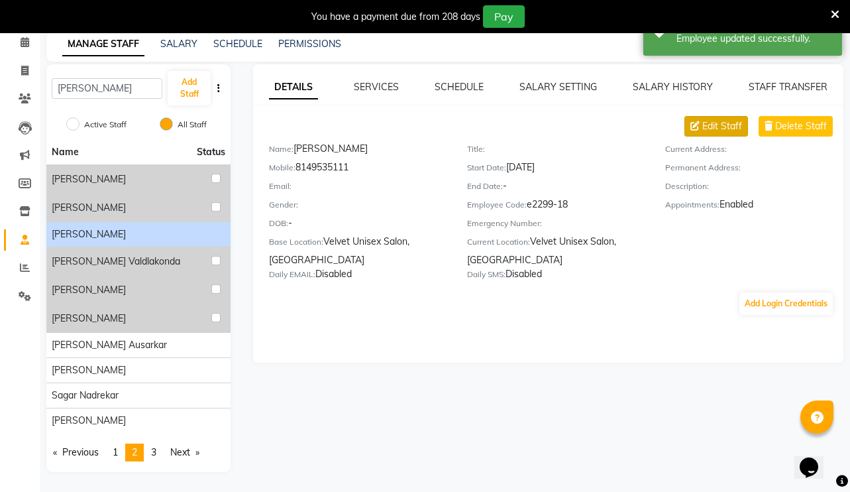
click at [737, 129] on span "Edit Staff" at bounding box center [722, 126] width 40 height 14
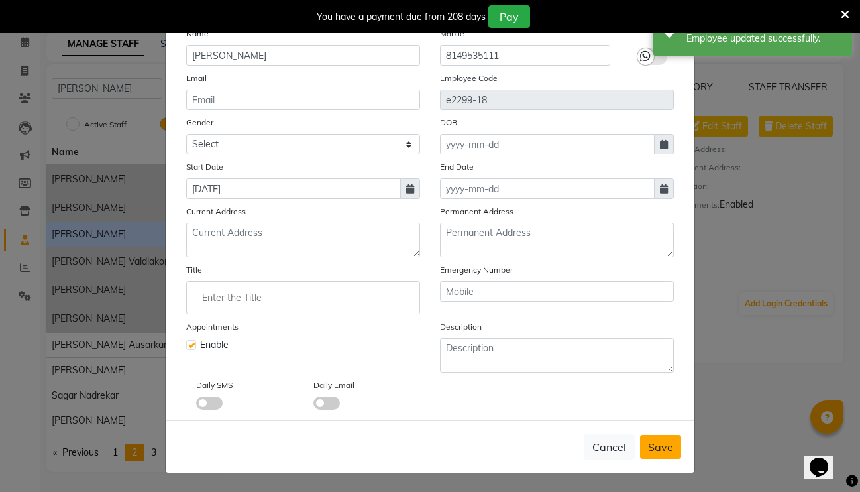
click at [657, 449] on span "Save" at bounding box center [660, 446] width 25 height 13
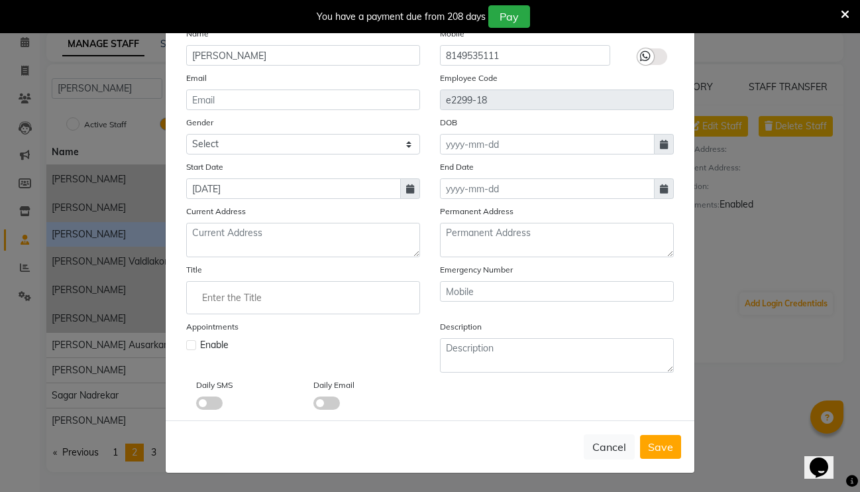
checkbox input "false"
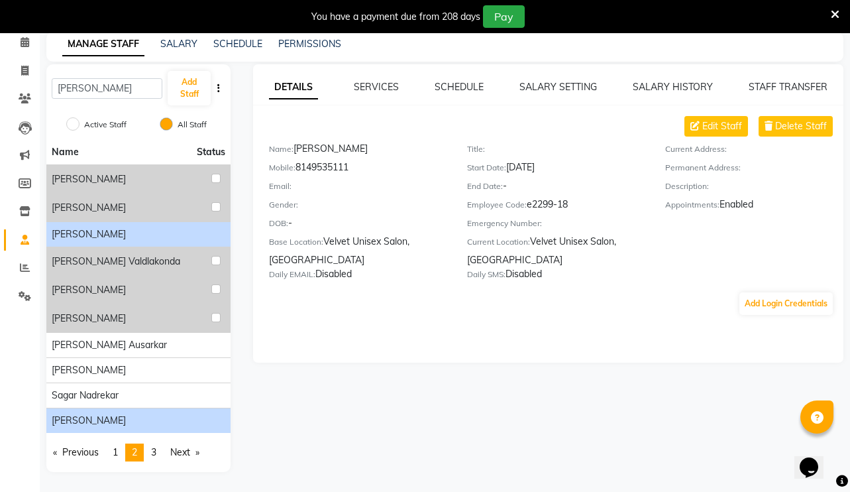
click at [110, 419] on span "[PERSON_NAME]" at bounding box center [89, 421] width 74 height 14
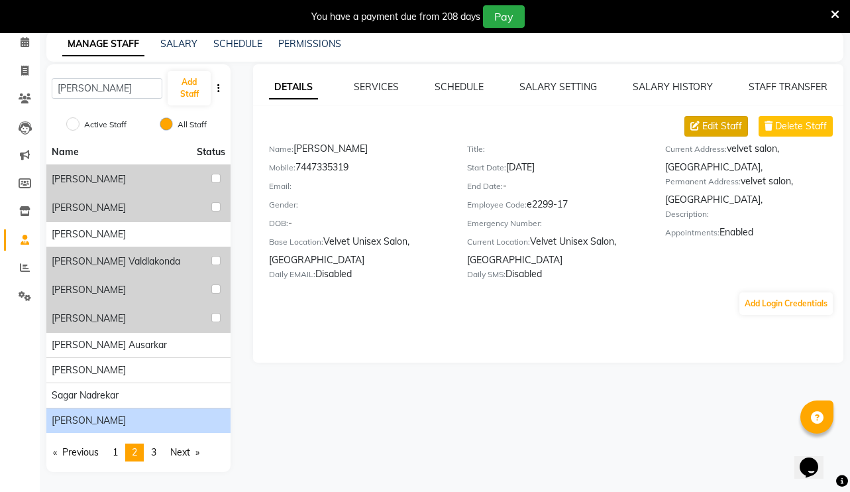
click at [727, 127] on span "Edit Staff" at bounding box center [722, 126] width 40 height 14
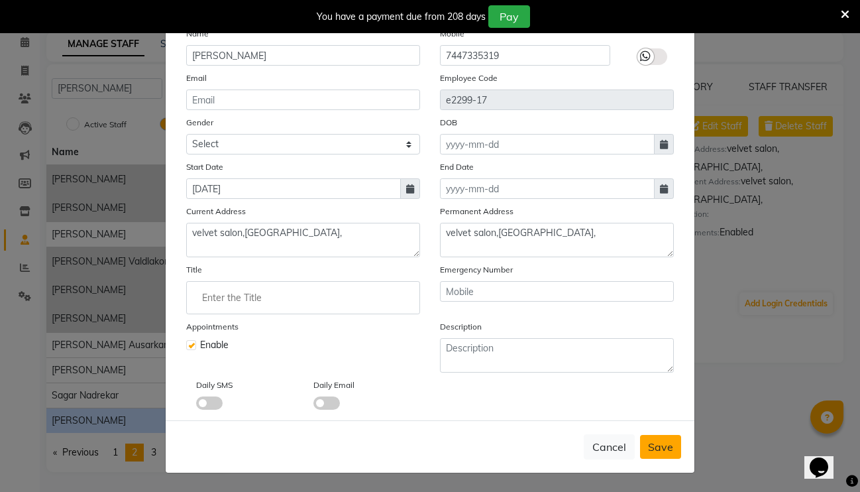
click at [671, 455] on button "Save" at bounding box center [660, 447] width 41 height 24
checkbox input "false"
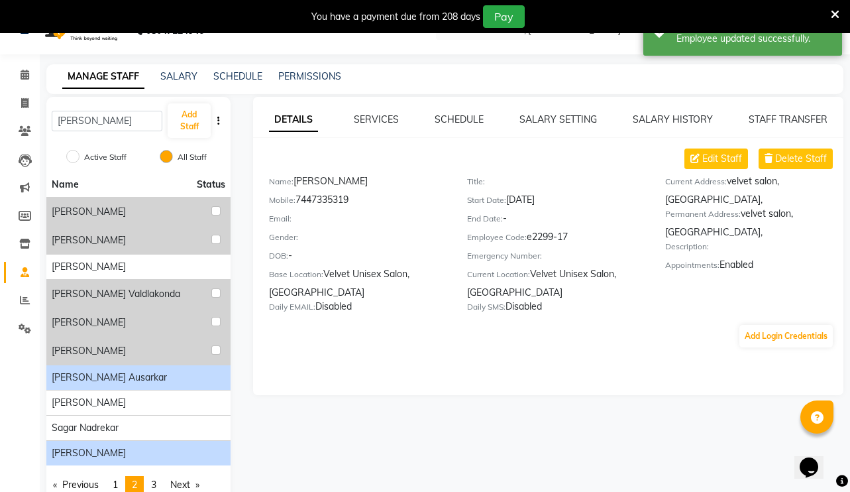
scroll to position [0, 0]
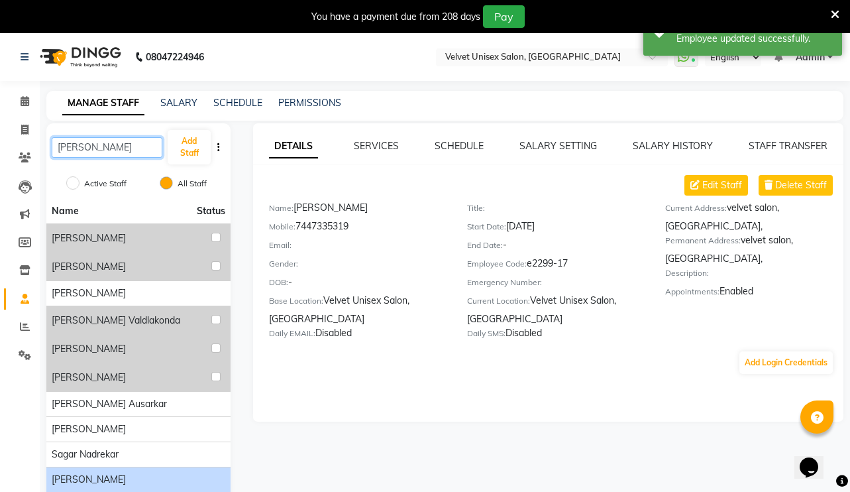
click at [95, 146] on input "[PERSON_NAME]" at bounding box center [107, 147] width 111 height 21
type input "r"
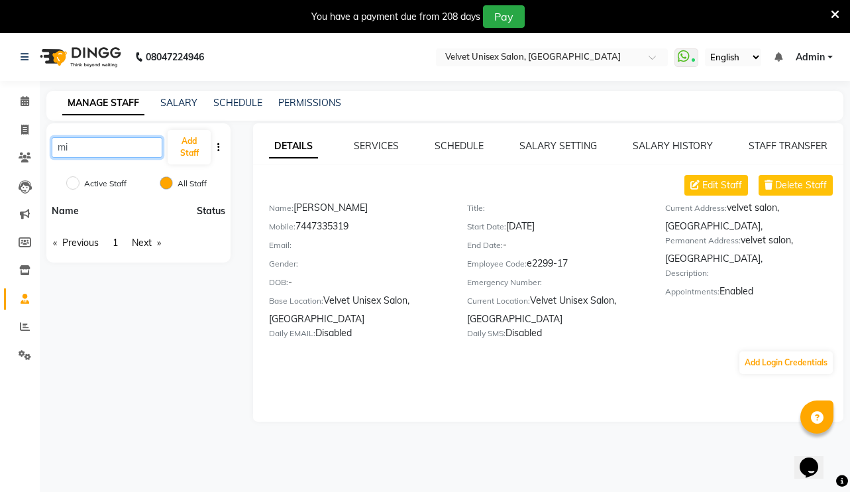
type input "m"
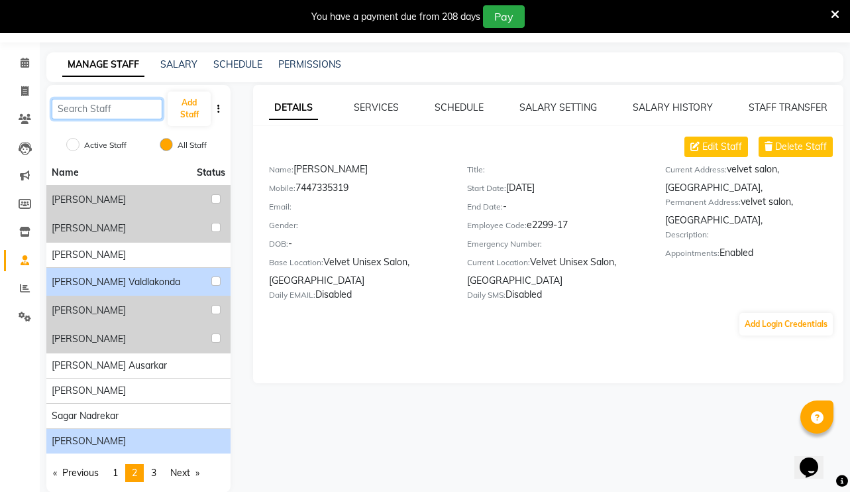
scroll to position [59, 0]
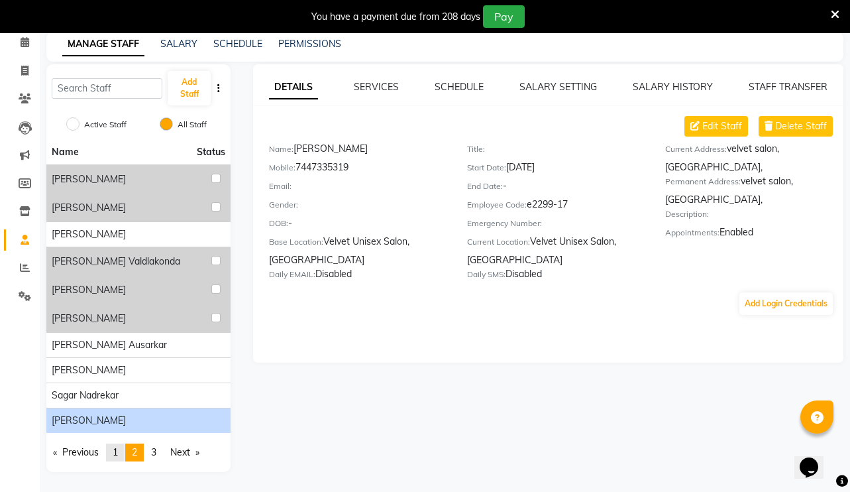
click at [116, 455] on span "1" at bounding box center [115, 452] width 5 height 12
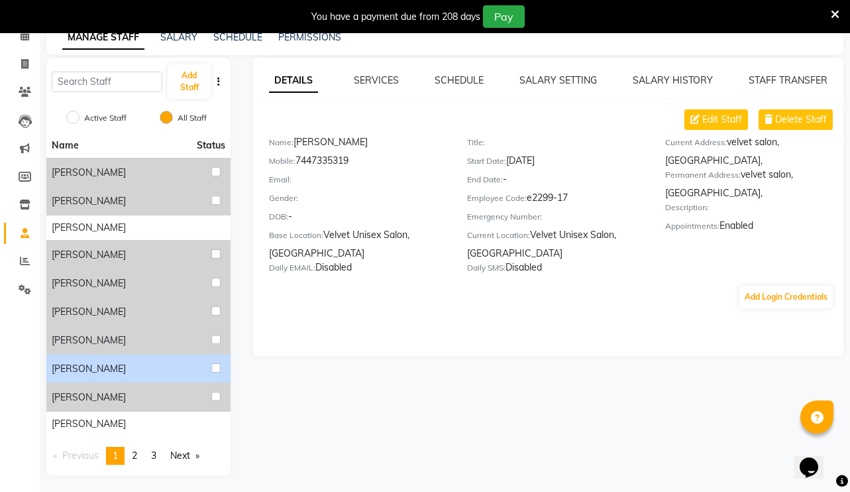
scroll to position [69, 0]
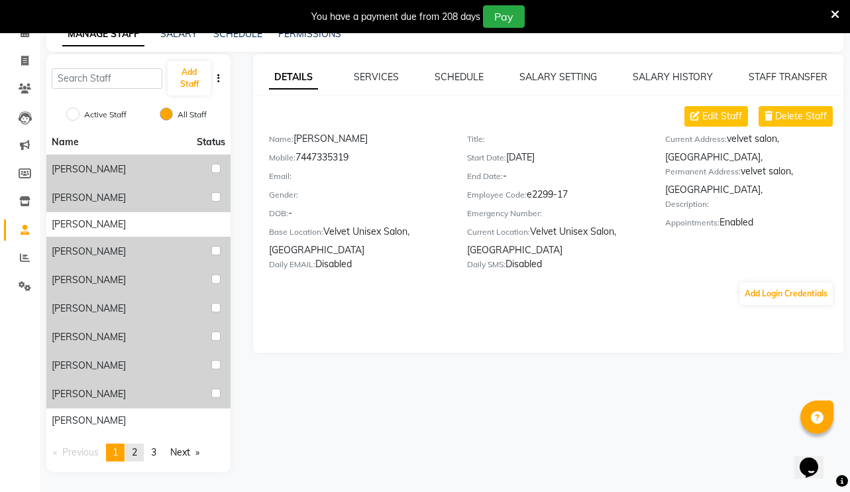
click at [133, 455] on link "page 2" at bounding box center [134, 452] width 19 height 18
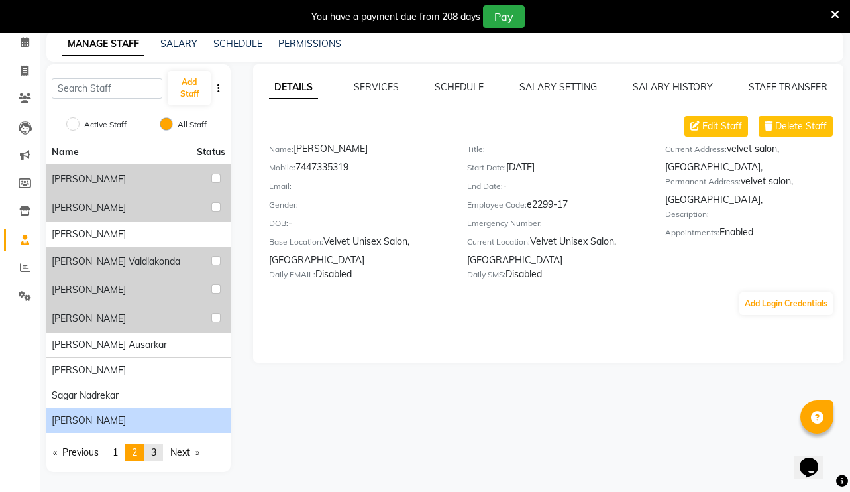
click at [156, 455] on span "3" at bounding box center [153, 452] width 5 height 12
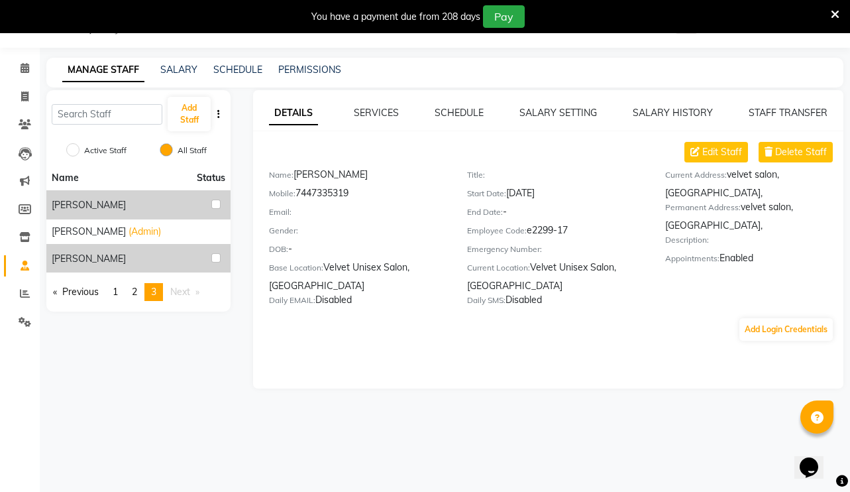
click at [144, 457] on div "08047224946 Select Location × Velvet Unisex Salon, [GEOGRAPHIC_DATA] WhatsApp S…" at bounding box center [425, 246] width 850 height 492
click at [134, 290] on link "page 2" at bounding box center [134, 292] width 19 height 18
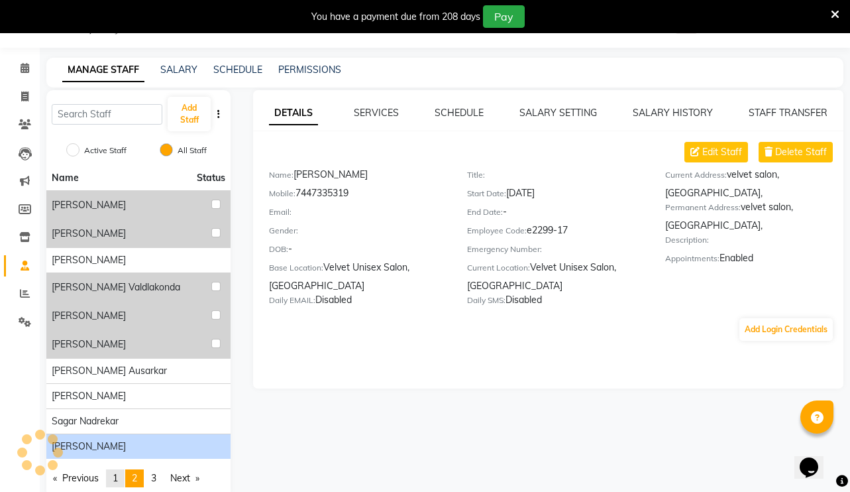
click at [116, 476] on span "1" at bounding box center [115, 478] width 5 height 12
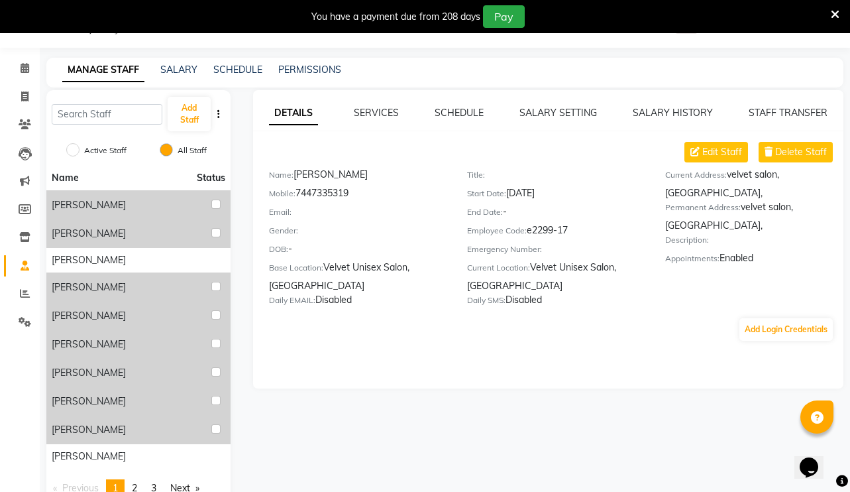
click at [842, 18] on div "You have a payment due from 208 days Pay" at bounding box center [425, 16] width 850 height 33
click at [838, 15] on icon at bounding box center [835, 15] width 9 height 12
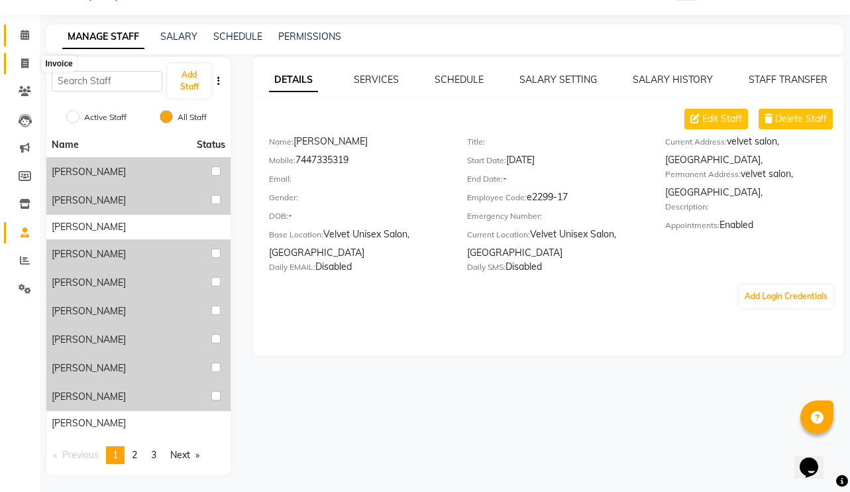
click at [27, 61] on icon at bounding box center [24, 63] width 7 height 10
select select "service"
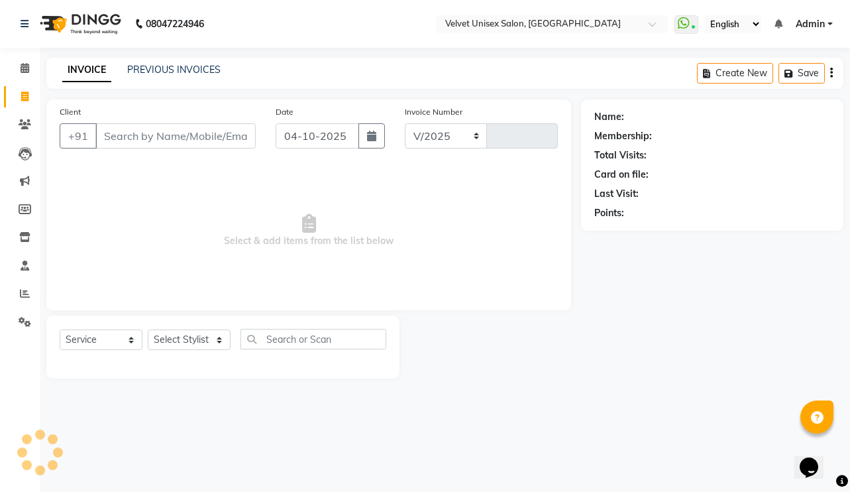
select select "5384"
type input "1001"
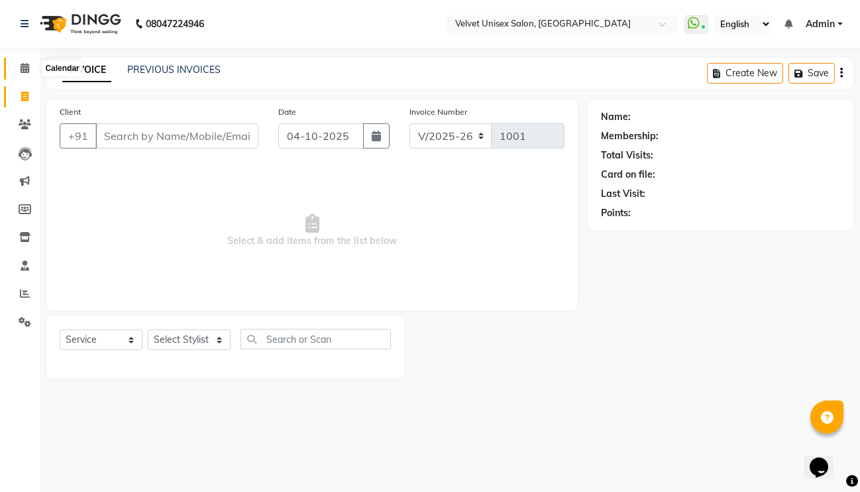
click at [22, 64] on icon at bounding box center [25, 68] width 9 height 10
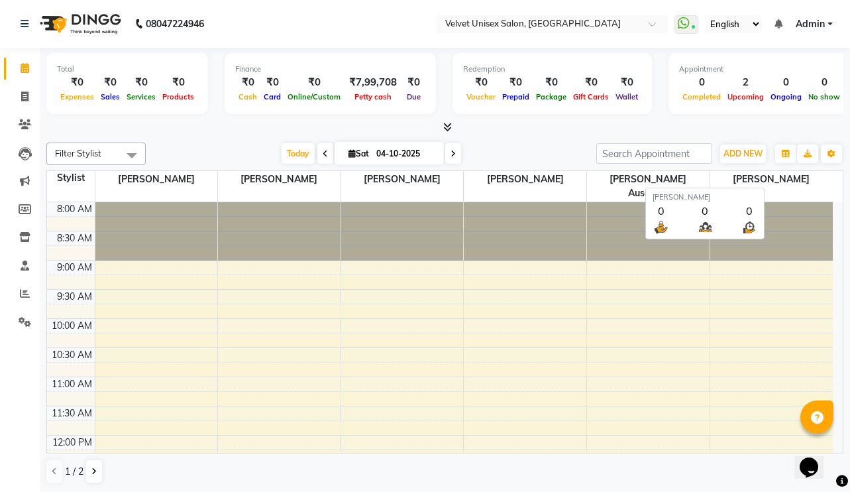
click at [779, 180] on span "[PERSON_NAME]" at bounding box center [771, 179] width 123 height 17
drag, startPoint x: 780, startPoint y: 177, endPoint x: 25, endPoint y: 270, distance: 760.5
click at [25, 270] on icon at bounding box center [25, 265] width 9 height 10
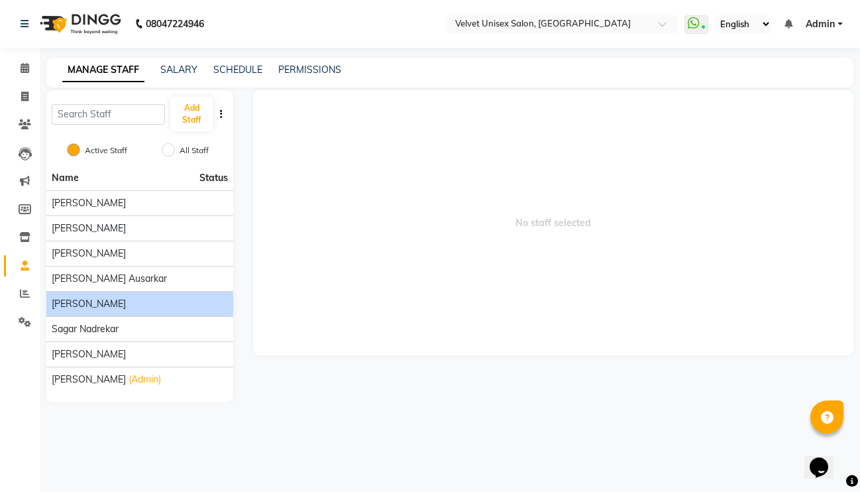
drag, startPoint x: 119, startPoint y: 285, endPoint x: 166, endPoint y: 292, distance: 48.2
click at [166, 292] on li "[PERSON_NAME]" at bounding box center [139, 303] width 187 height 25
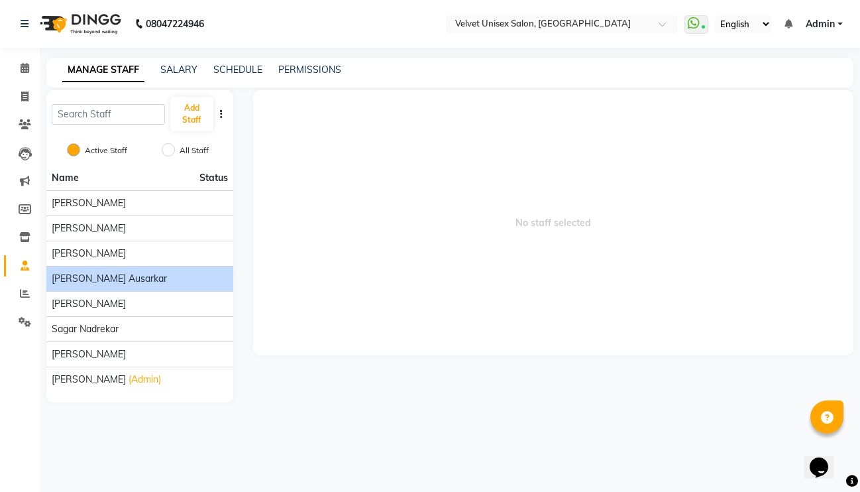
click at [166, 289] on li "[PERSON_NAME] ausarkar" at bounding box center [139, 278] width 187 height 25
click at [166, 281] on div "[PERSON_NAME] ausarkar" at bounding box center [140, 279] width 176 height 14
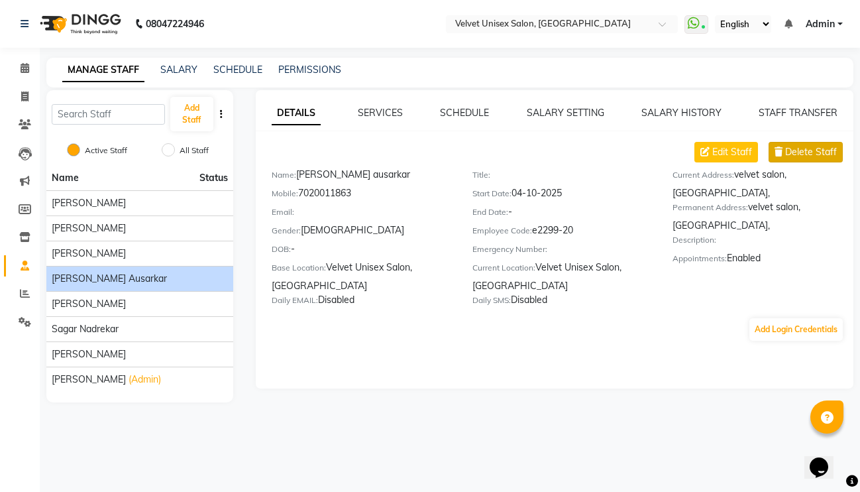
click at [793, 155] on span "Delete Staff" at bounding box center [811, 152] width 52 height 14
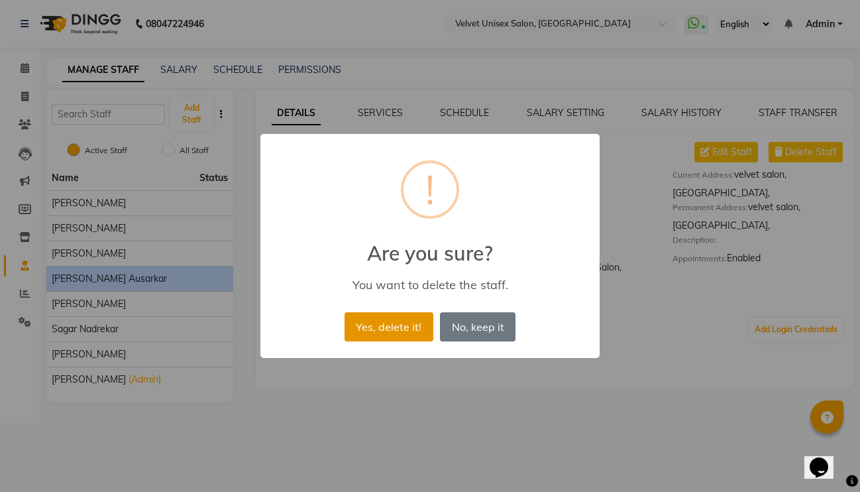
click at [380, 329] on button "Yes, delete it!" at bounding box center [389, 326] width 89 height 29
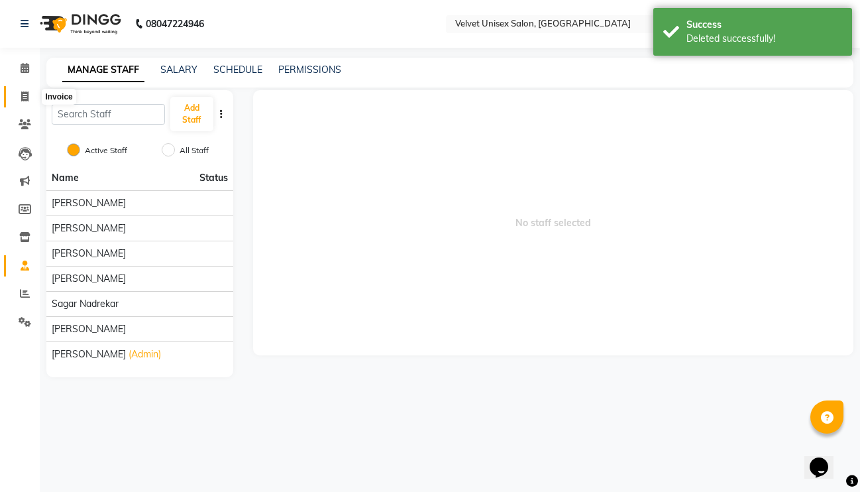
click at [25, 98] on icon at bounding box center [24, 96] width 7 height 10
select select "service"
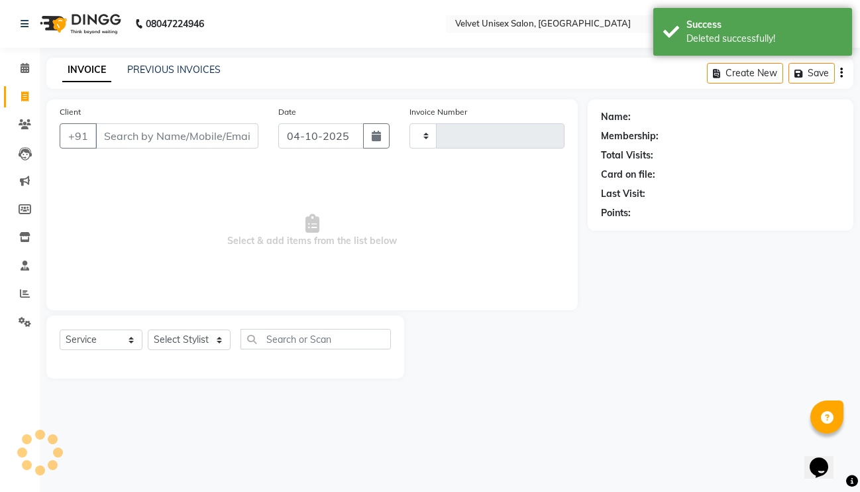
type input "1001"
select select "5384"
click at [27, 70] on icon at bounding box center [25, 68] width 9 height 10
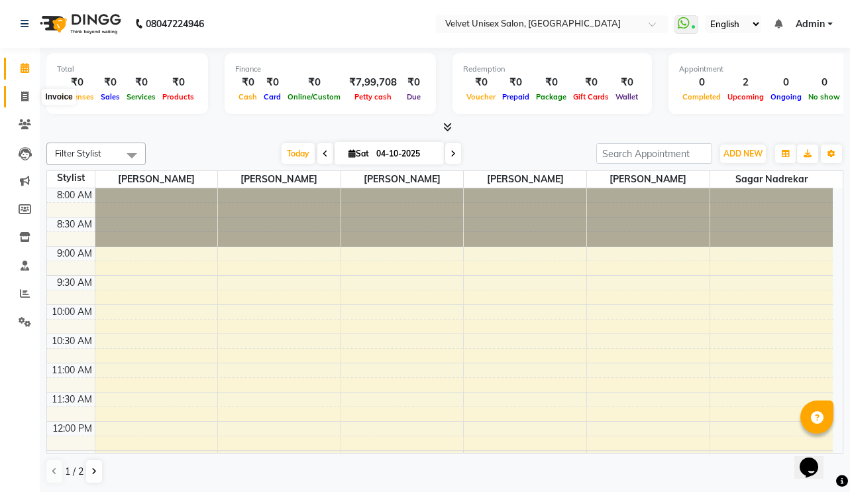
click at [26, 98] on icon at bounding box center [24, 96] width 7 height 10
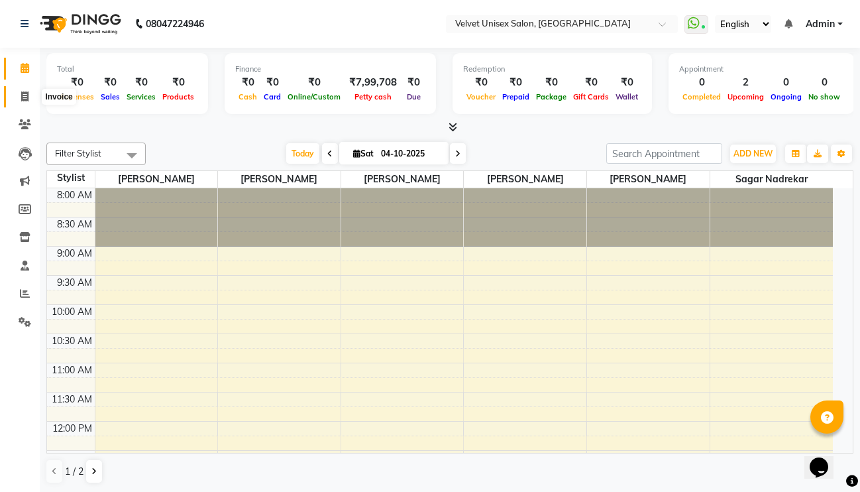
select select "5384"
select select "service"
